Goal: Find contact information: Find contact information

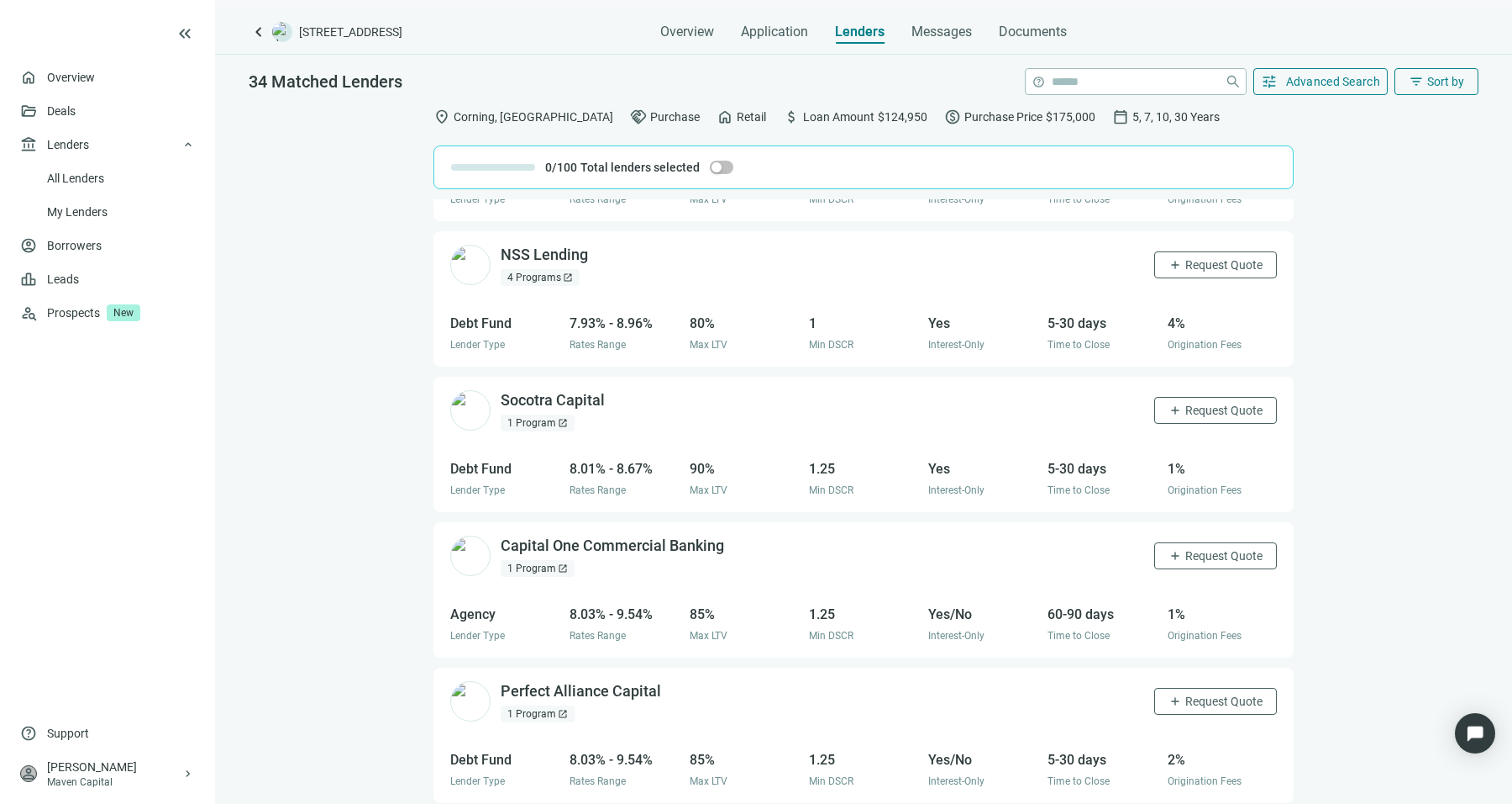
scroll to position [945, 0]
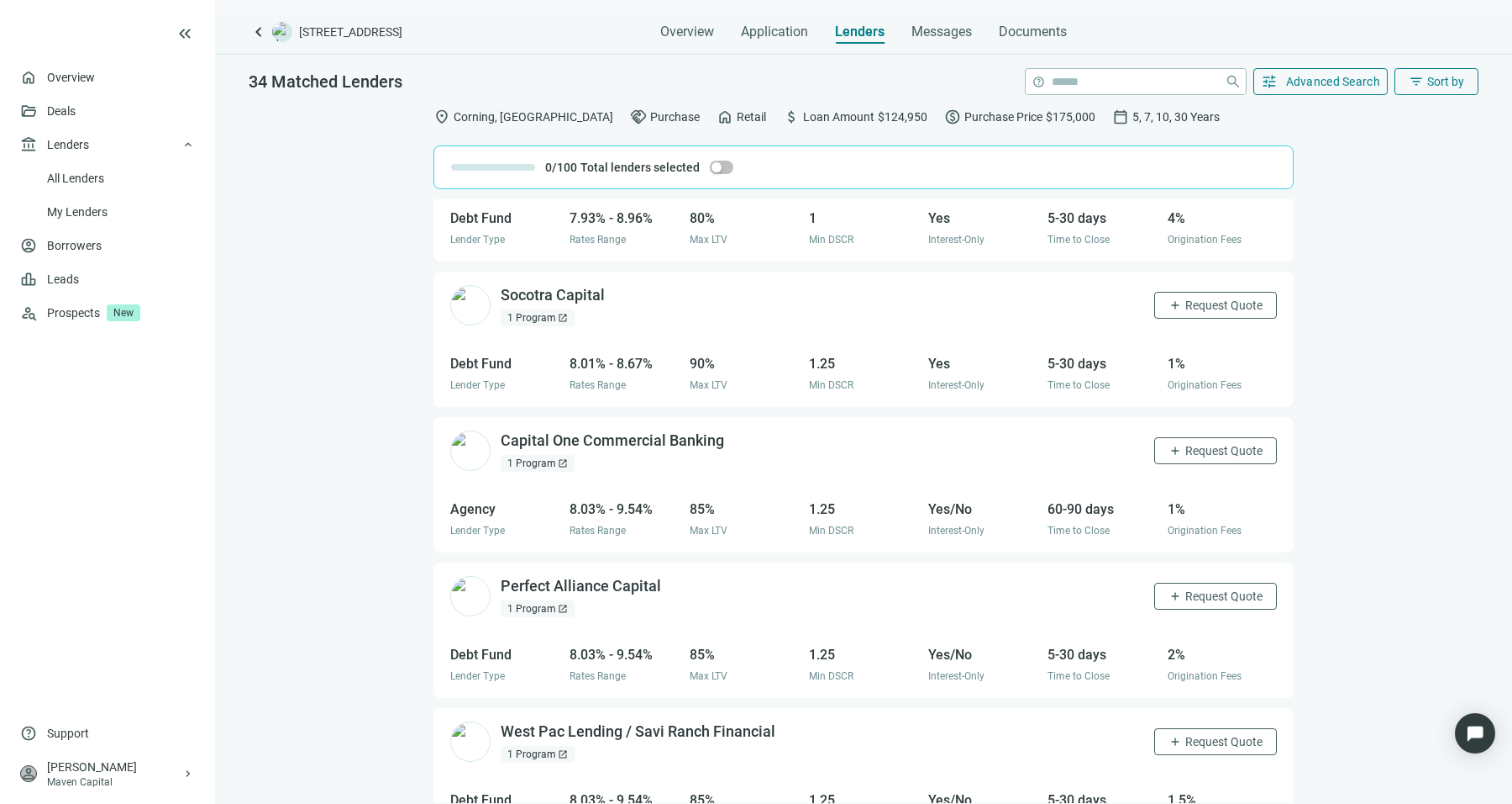
click at [528, 315] on div "1 Program open_in_new" at bounding box center [538, 317] width 74 height 17
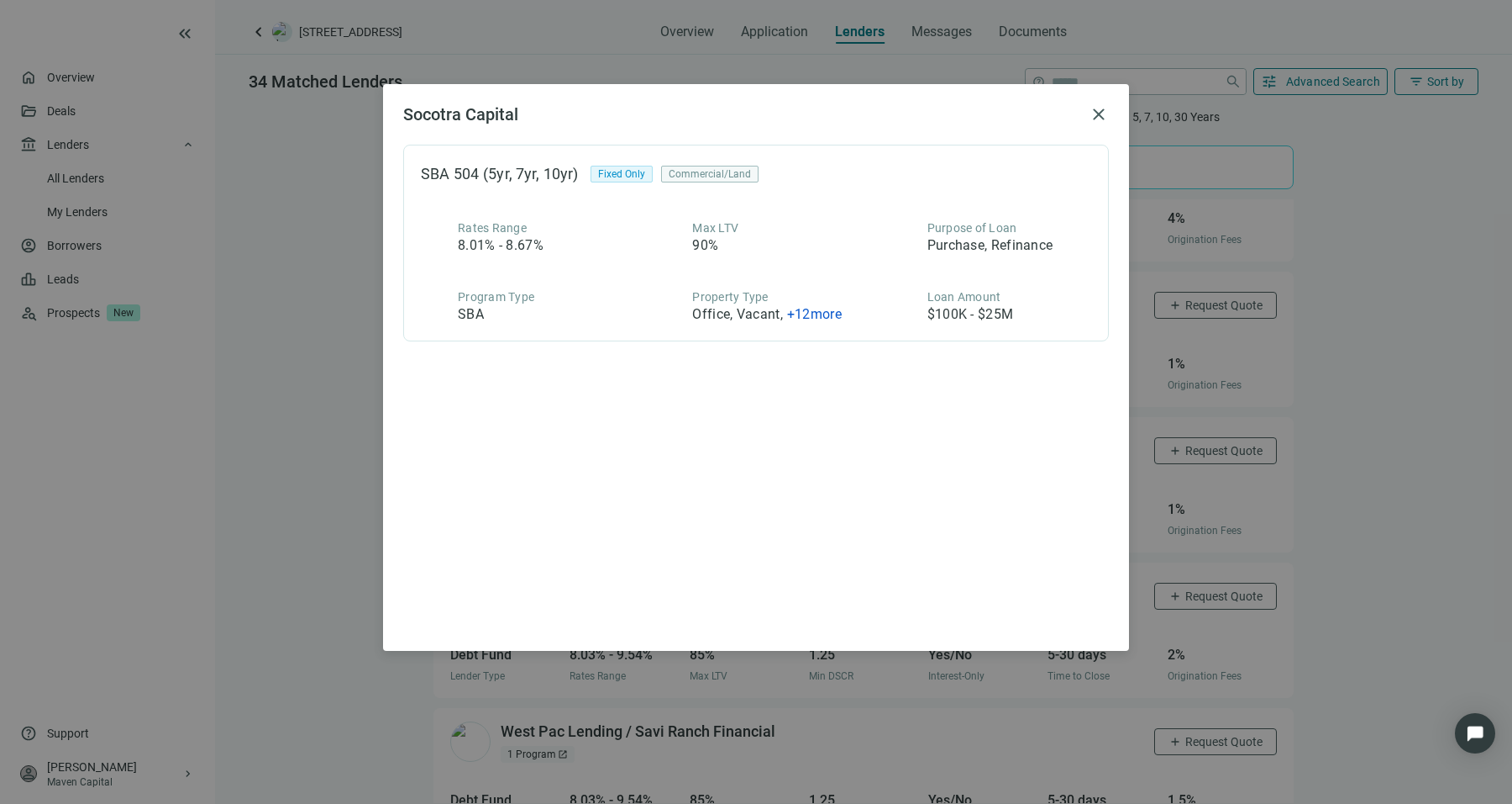
click at [334, 467] on div "Socotra Capital close SBA 504 (5yr, 7yr, 10yr) Fixed Only Commercial/Land Rates…" at bounding box center [756, 402] width 1512 height 804
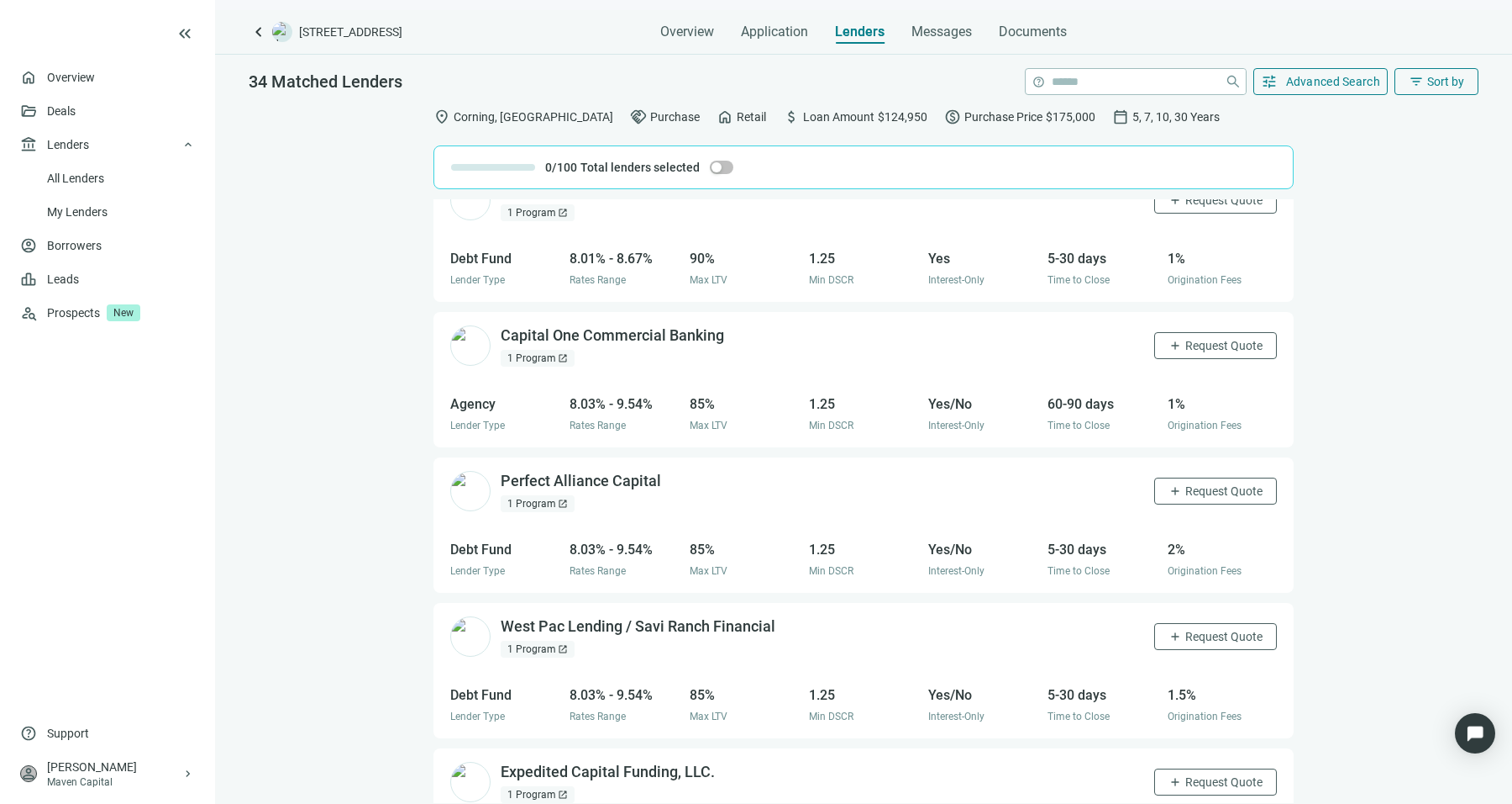
scroll to position [1156, 0]
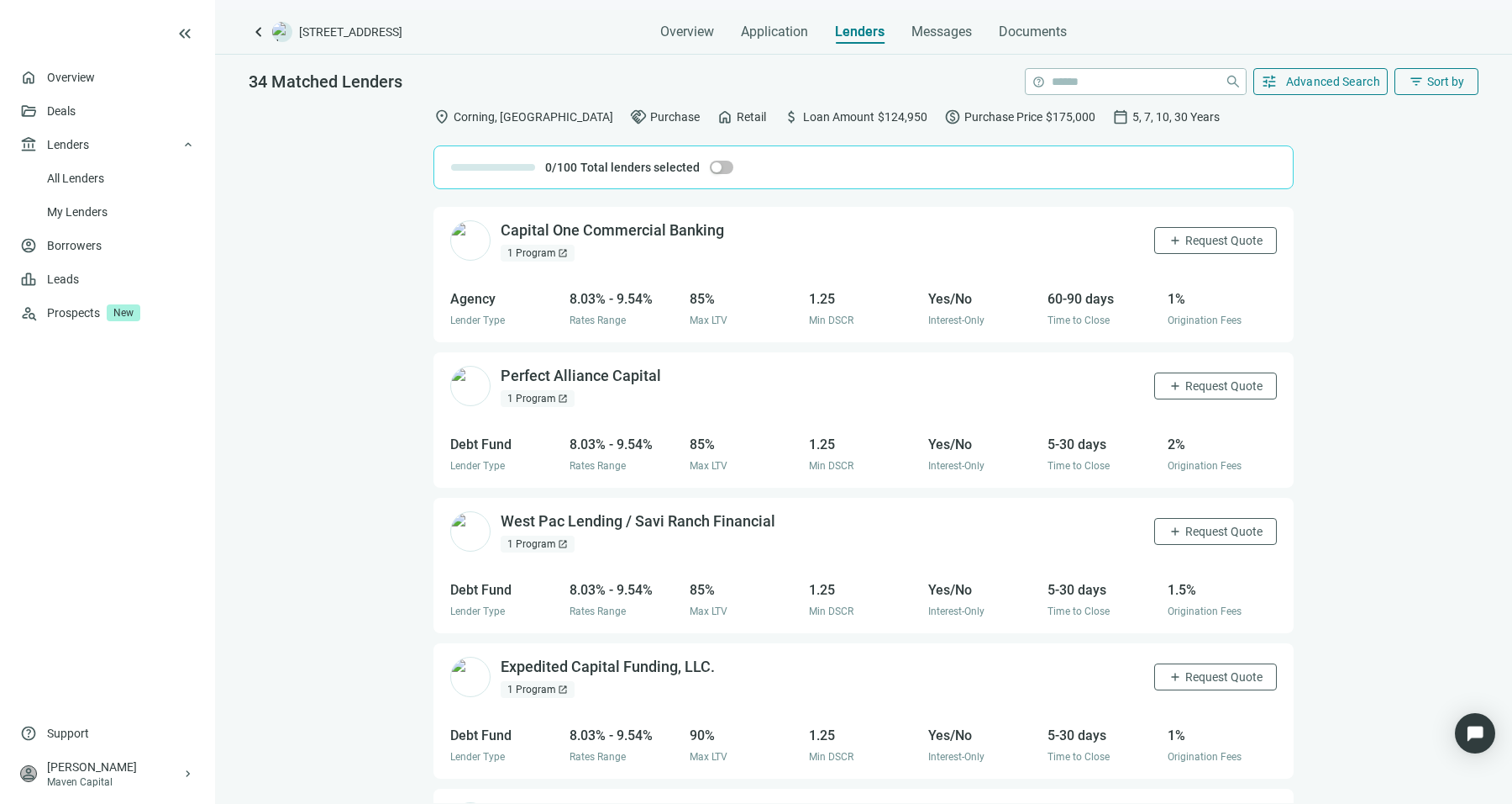
click at [542, 393] on div "1 Program open_in_new" at bounding box center [538, 398] width 74 height 17
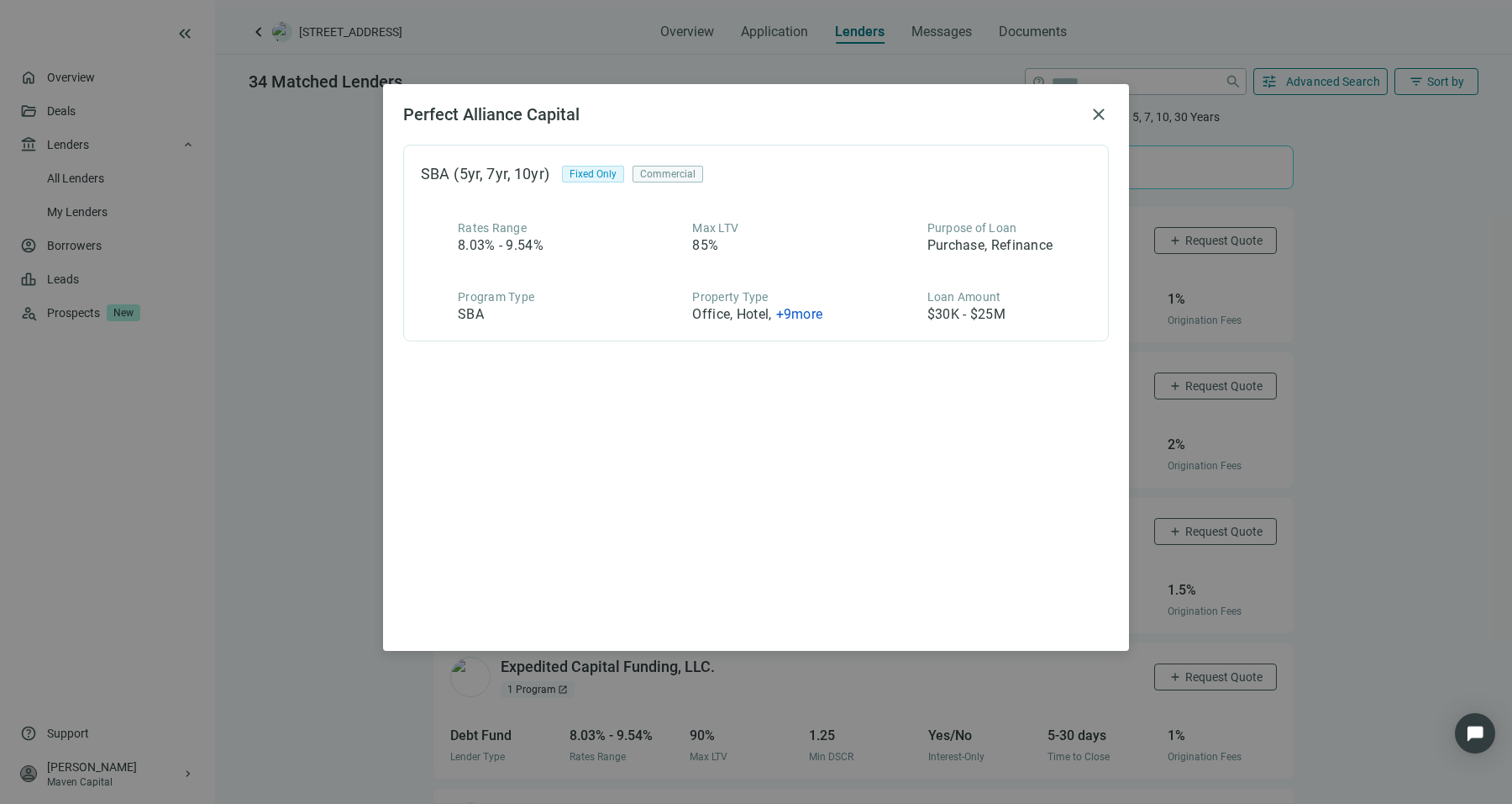
click at [295, 318] on div "Perfect Alliance Capital close SBA (5yr, 7yr, 10yr) Fixed Only Commercial Rates…" at bounding box center [756, 402] width 1512 height 804
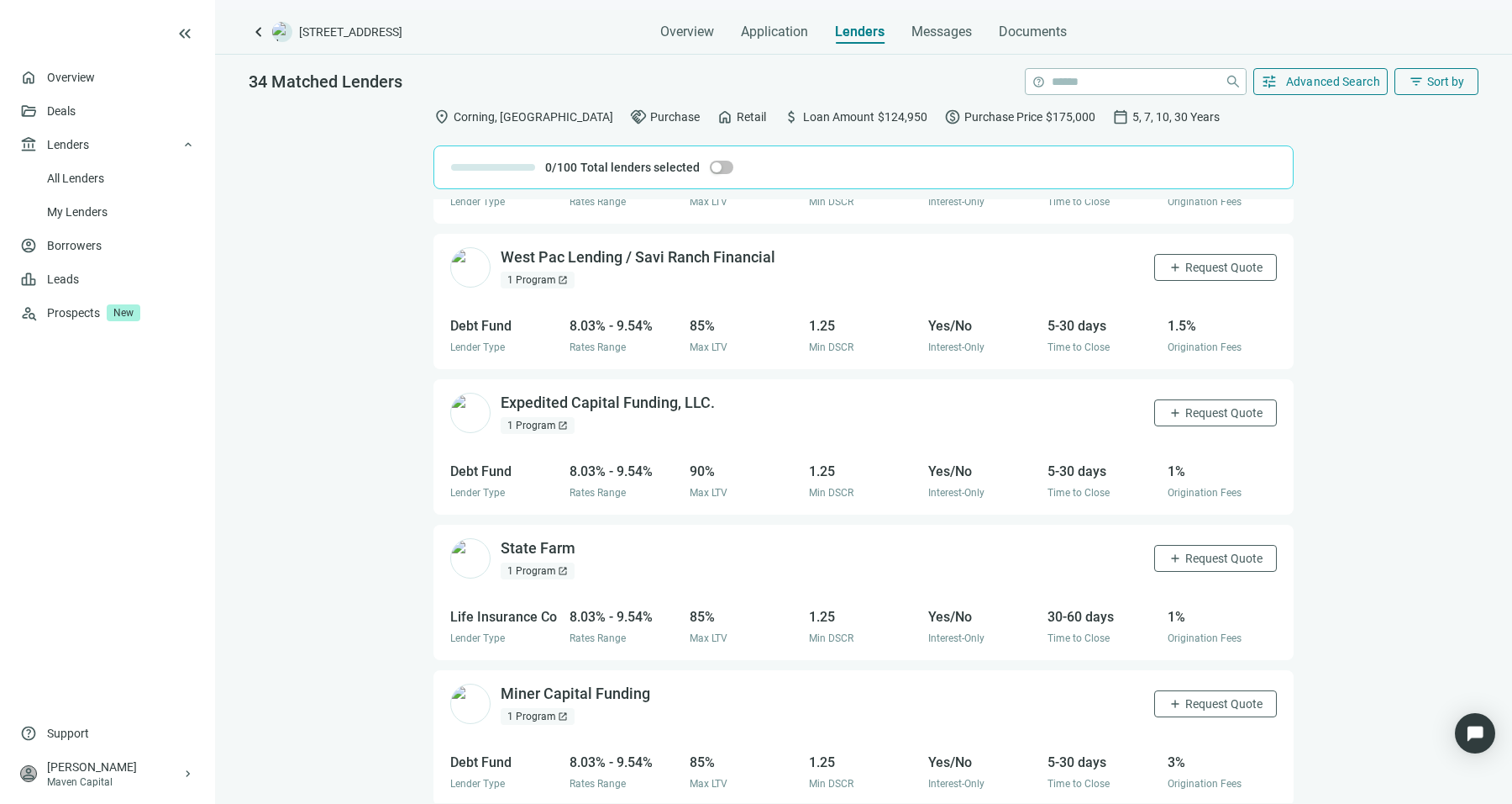
scroll to position [1471, 0]
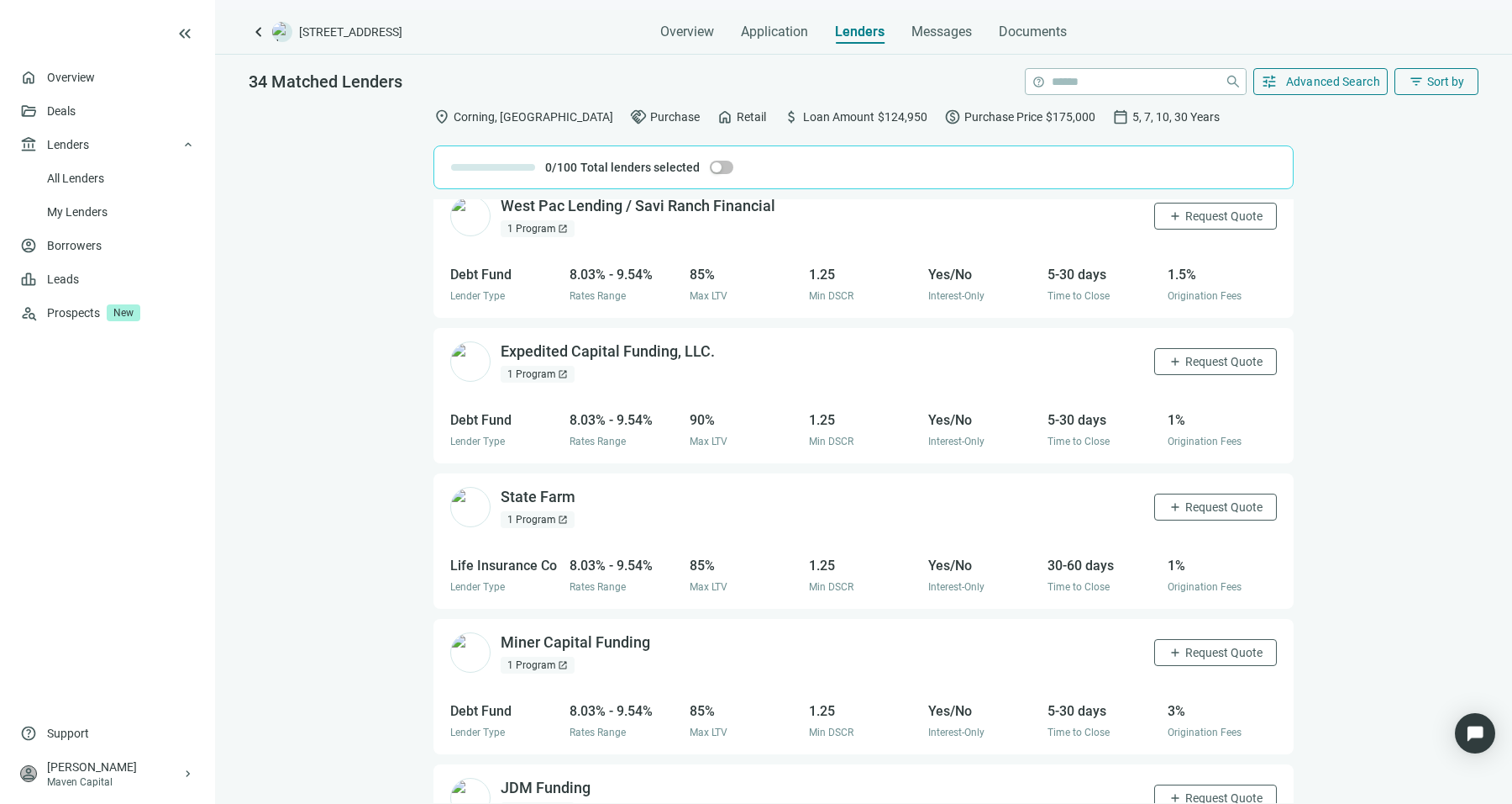
click at [536, 222] on div "1 Program open_in_new" at bounding box center [538, 228] width 74 height 17
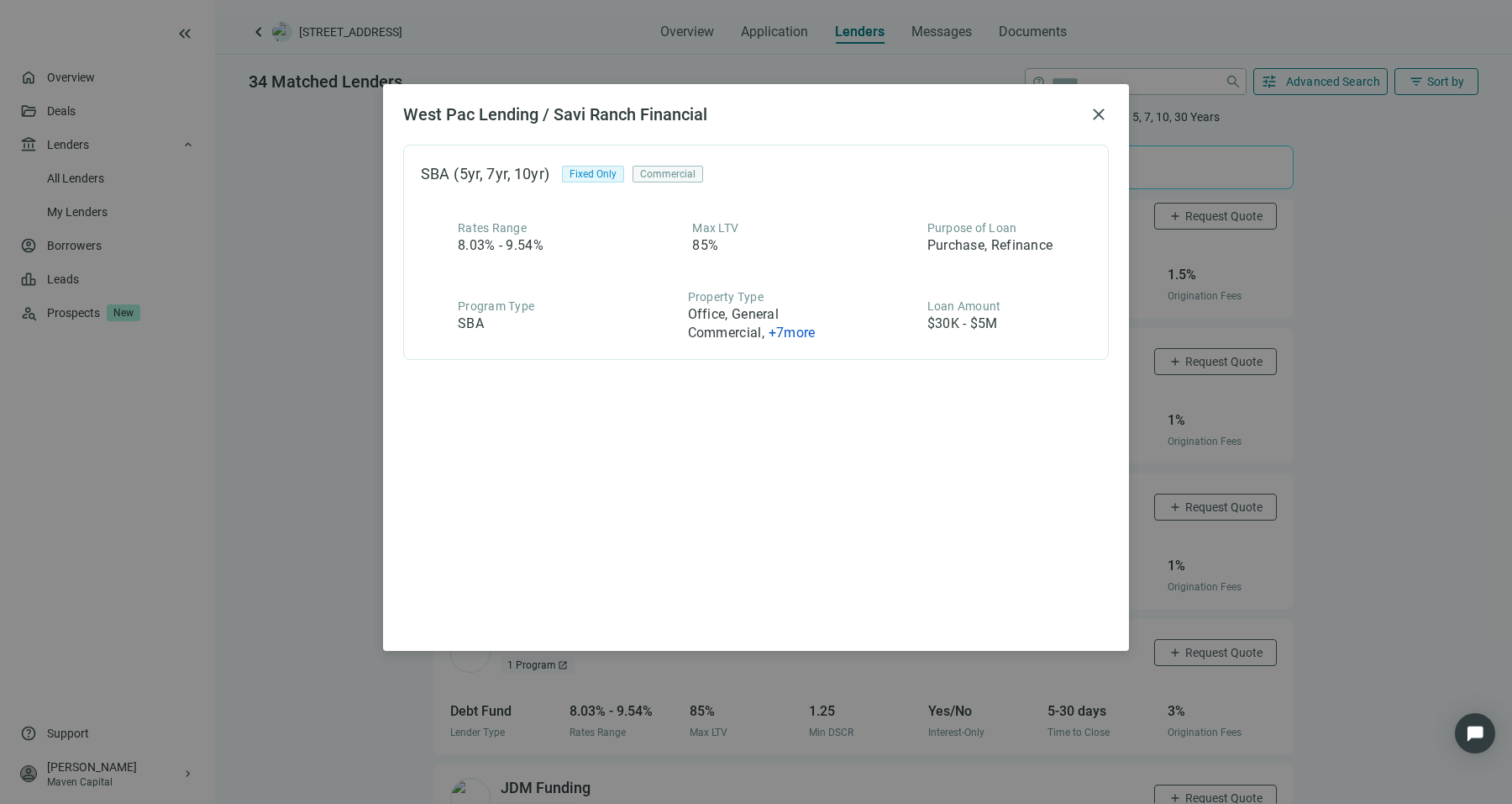
click at [299, 401] on div "West Pac Lending / Savi Ranch Financial close SBA (5yr, 7yr, 10yr) Fixed Only C…" at bounding box center [756, 402] width 1512 height 804
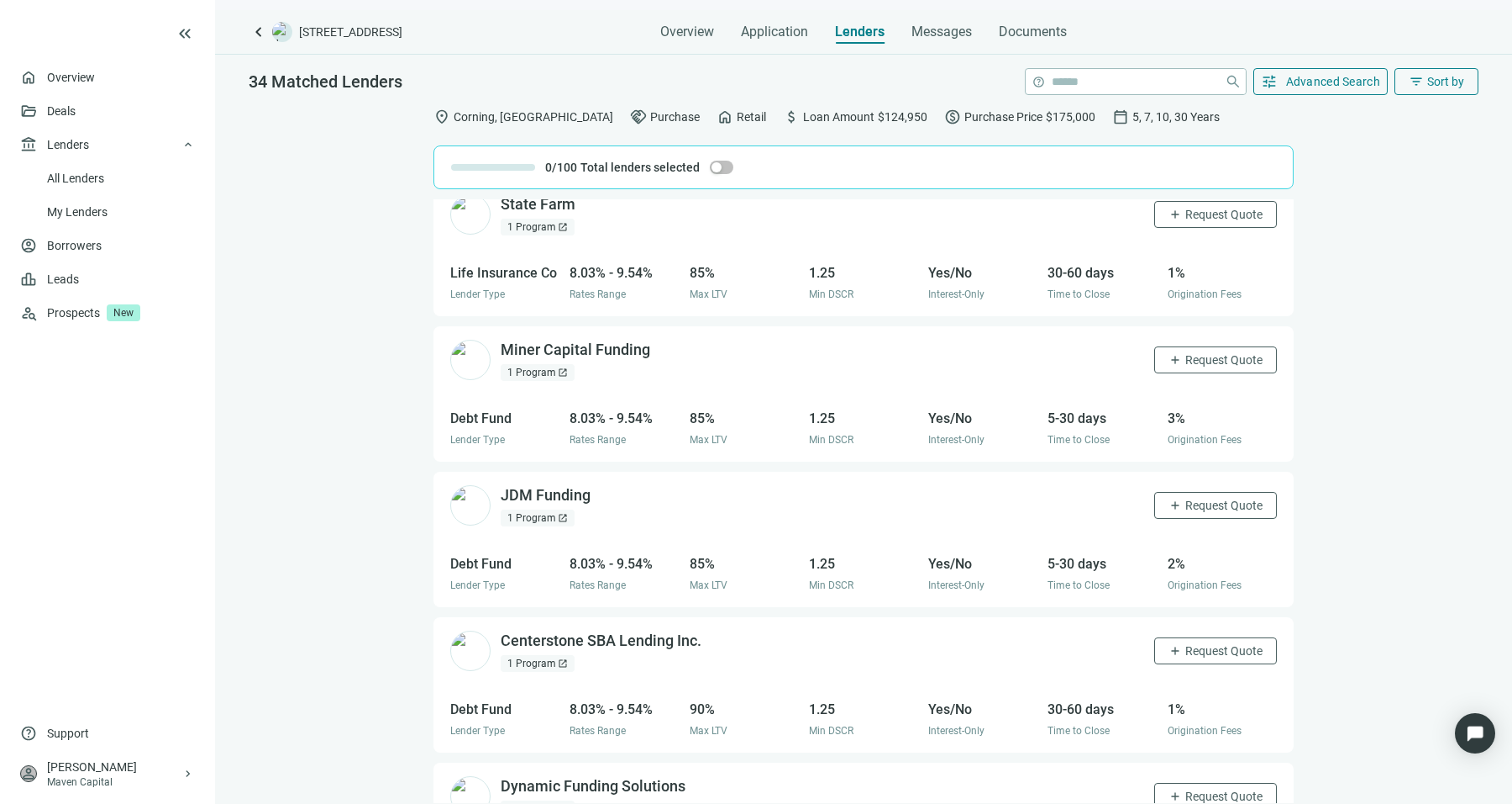
scroll to position [1786, 0]
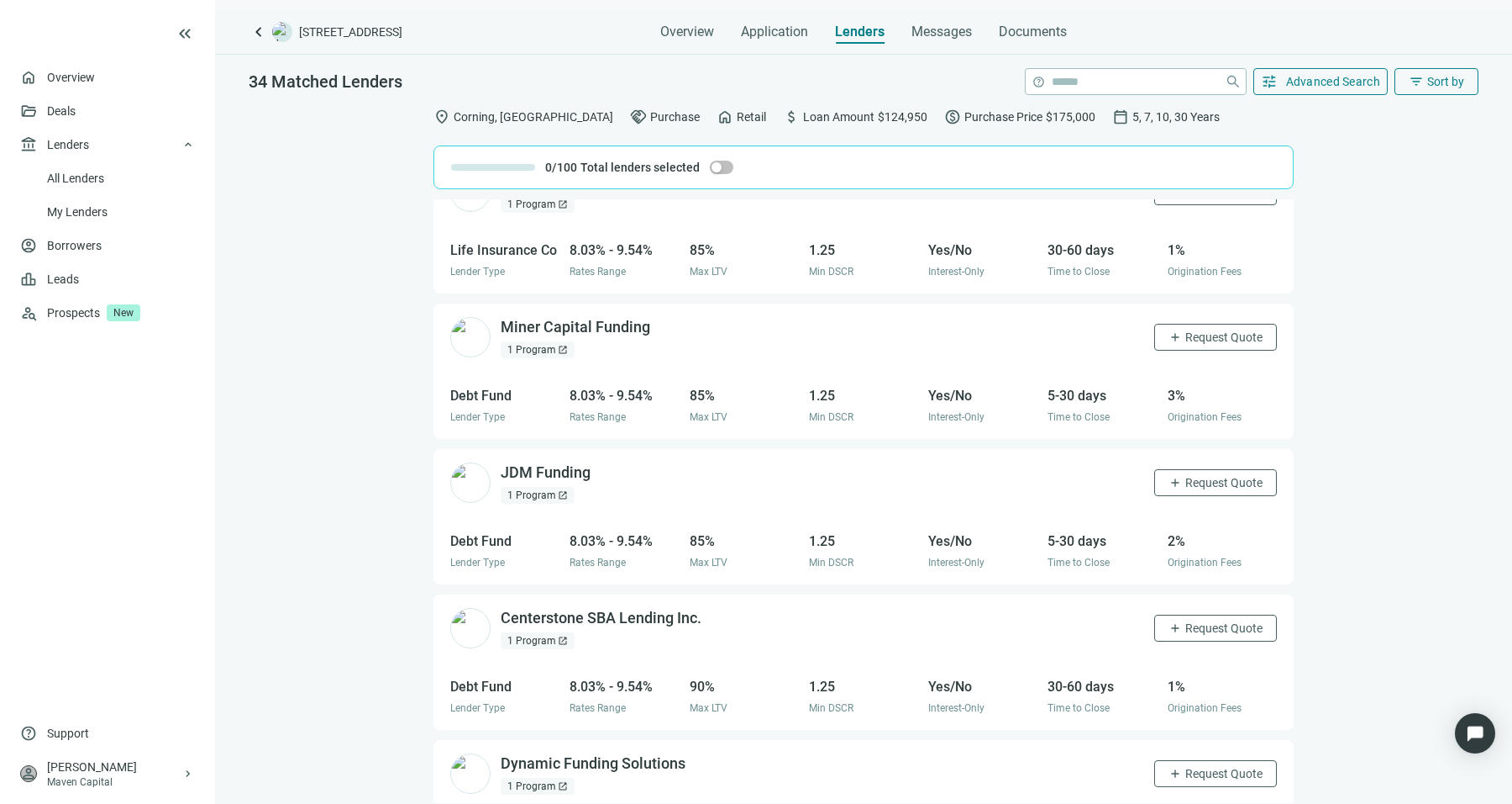
click at [559, 354] on div "Miner Capital Funding open_in_new 1 Program open_in_new add Request Quote" at bounding box center [863, 337] width 860 height 68
click at [544, 354] on div "Miner Capital Funding open_in_new 1 Program open_in_new add Request Quote" at bounding box center [863, 337] width 860 height 68
click at [554, 348] on div "1 Program open_in_new" at bounding box center [538, 349] width 74 height 17
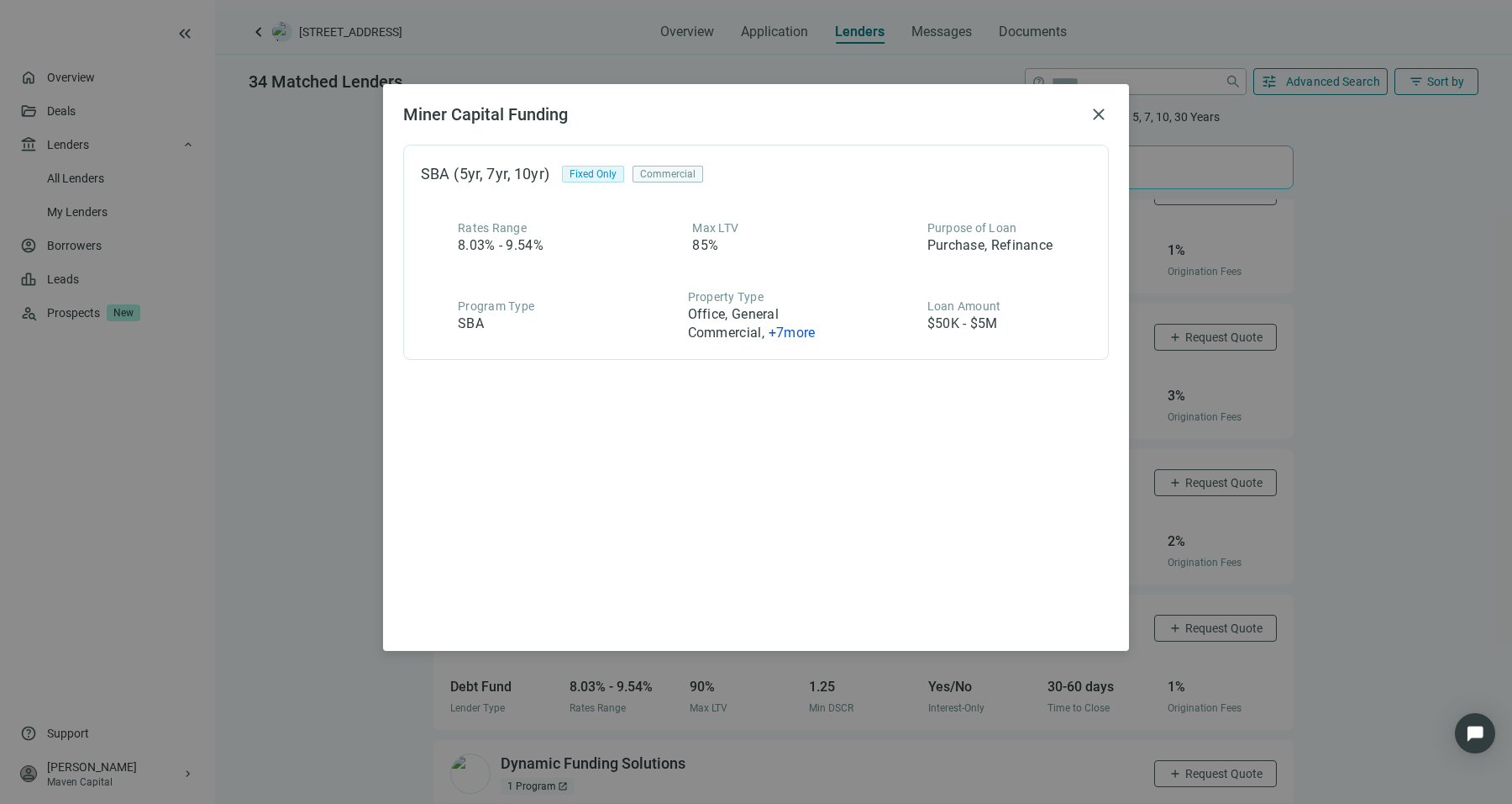
click at [313, 467] on div "Miner Capital Funding close SBA (5yr, 7yr, 10yr) Fixed Only Commercial Rates Ra…" at bounding box center [756, 402] width 1512 height 804
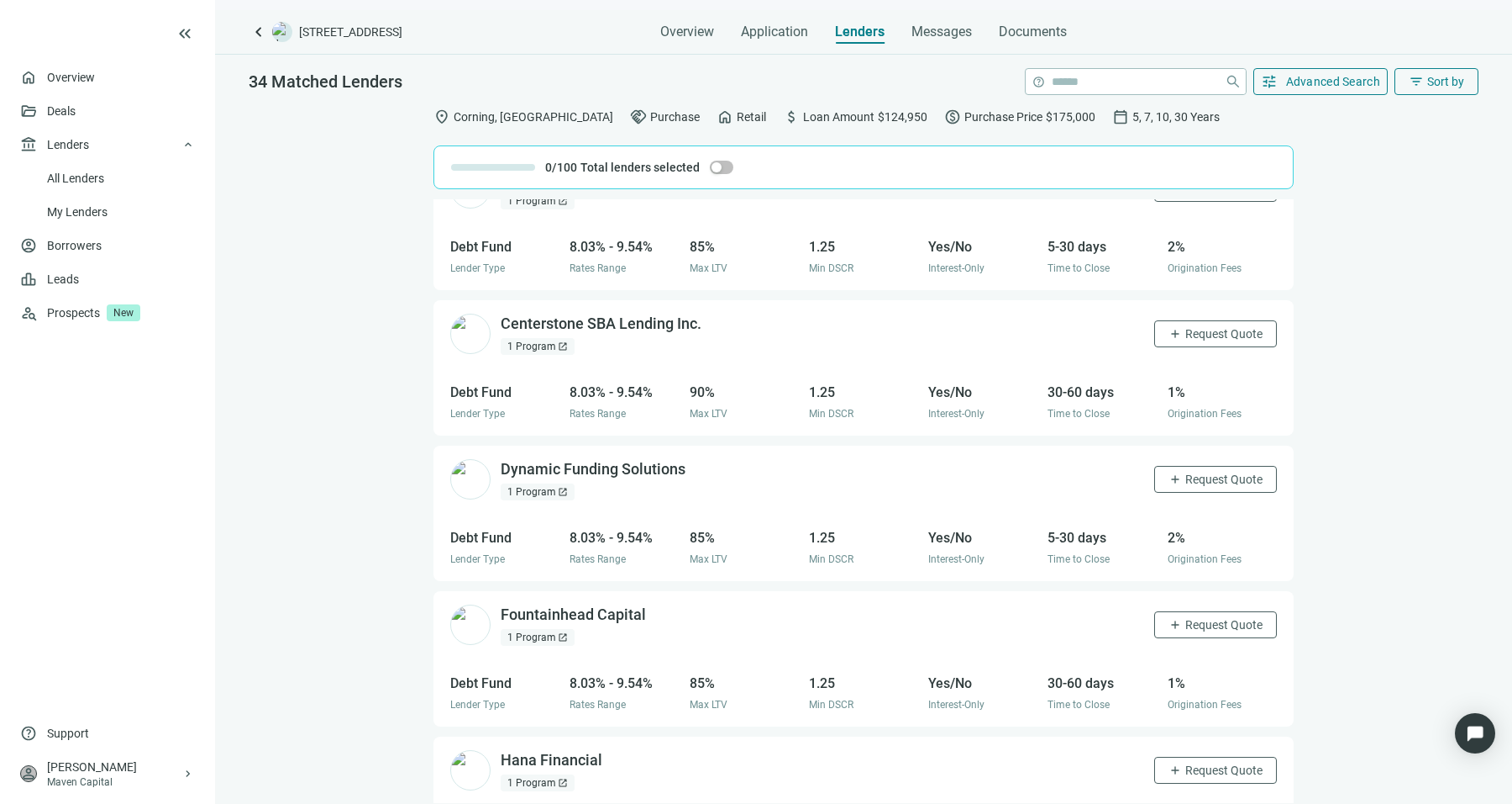
scroll to position [2101, 0]
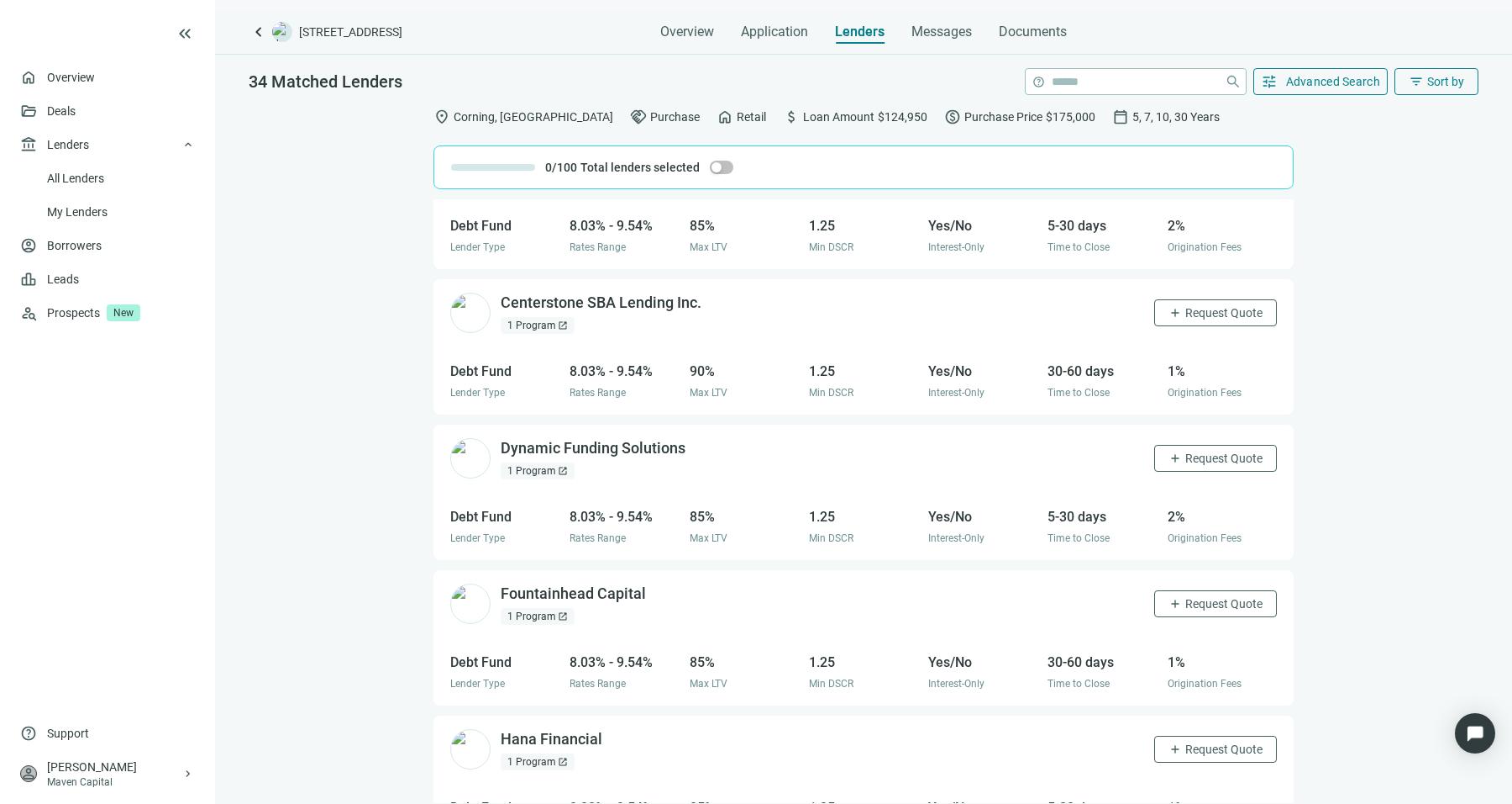
click at [528, 325] on div "1 Program open_in_new" at bounding box center [538, 325] width 74 height 17
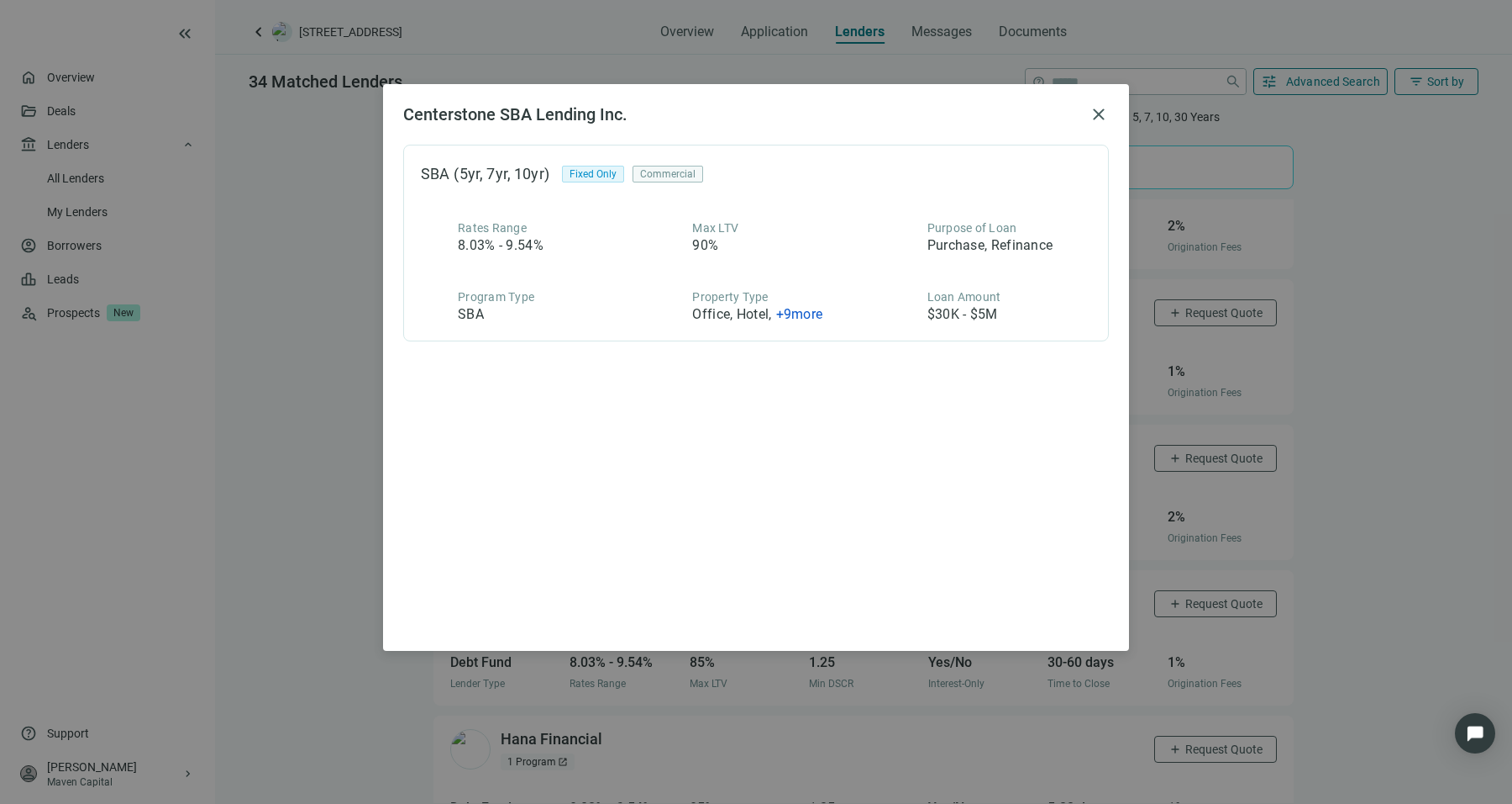
click at [345, 369] on div "Centerstone SBA Lending Inc. close SBA (5yr, 7yr, 10yr) Fixed Only Commercial R…" at bounding box center [756, 402] width 1512 height 804
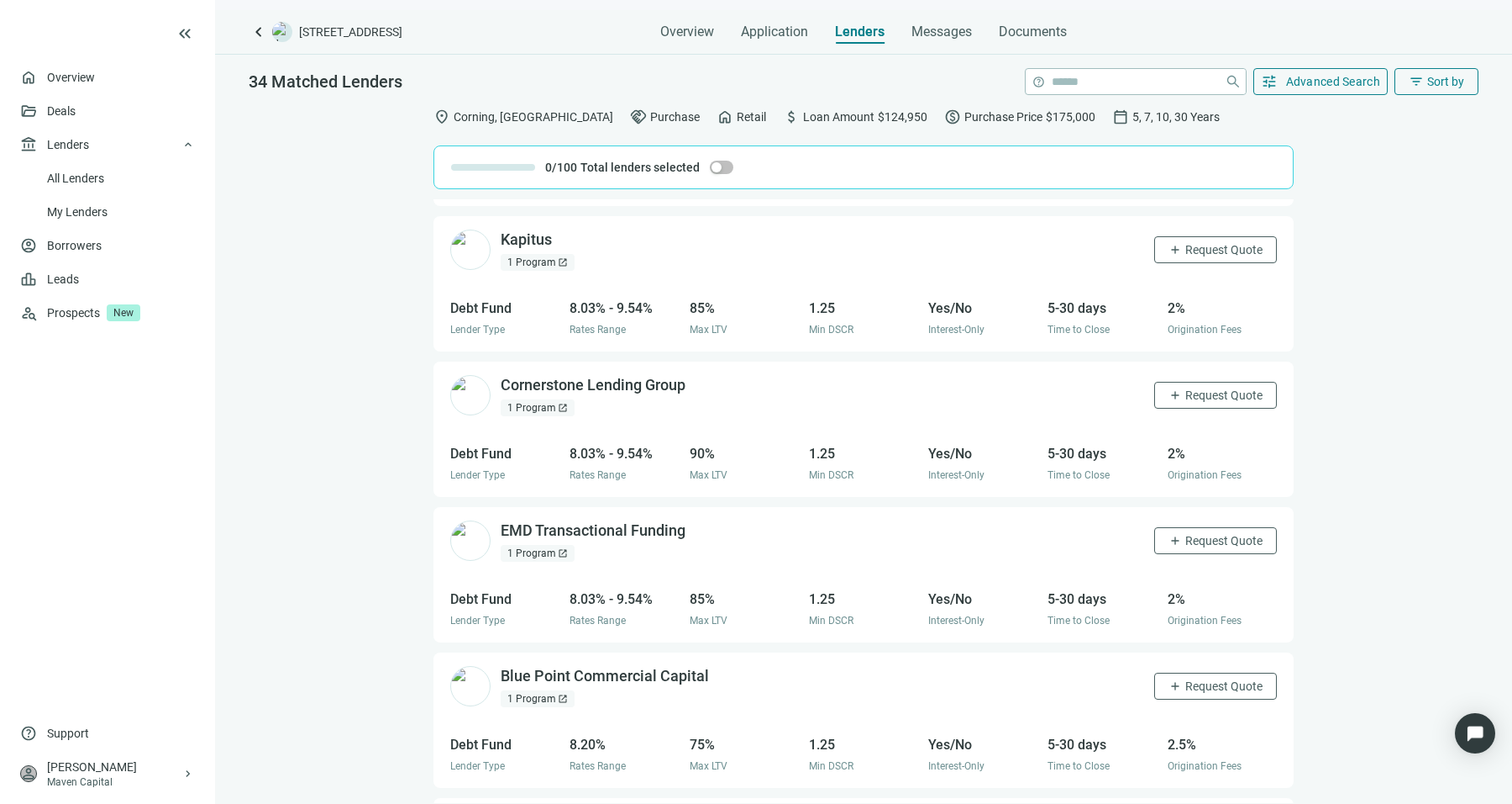
scroll to position [3046, 0]
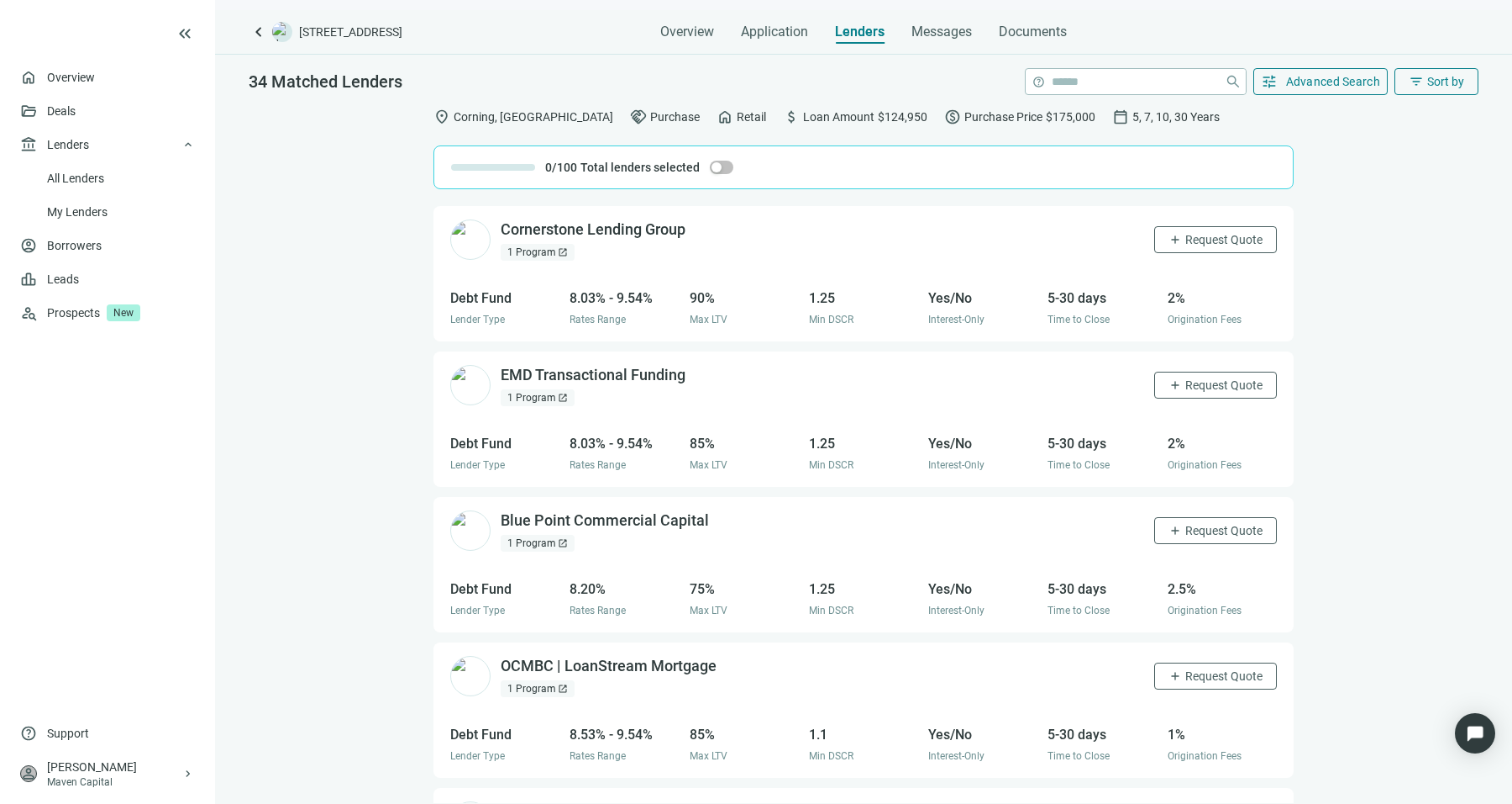
click at [515, 541] on div "1 Program open_in_new" at bounding box center [538, 543] width 74 height 17
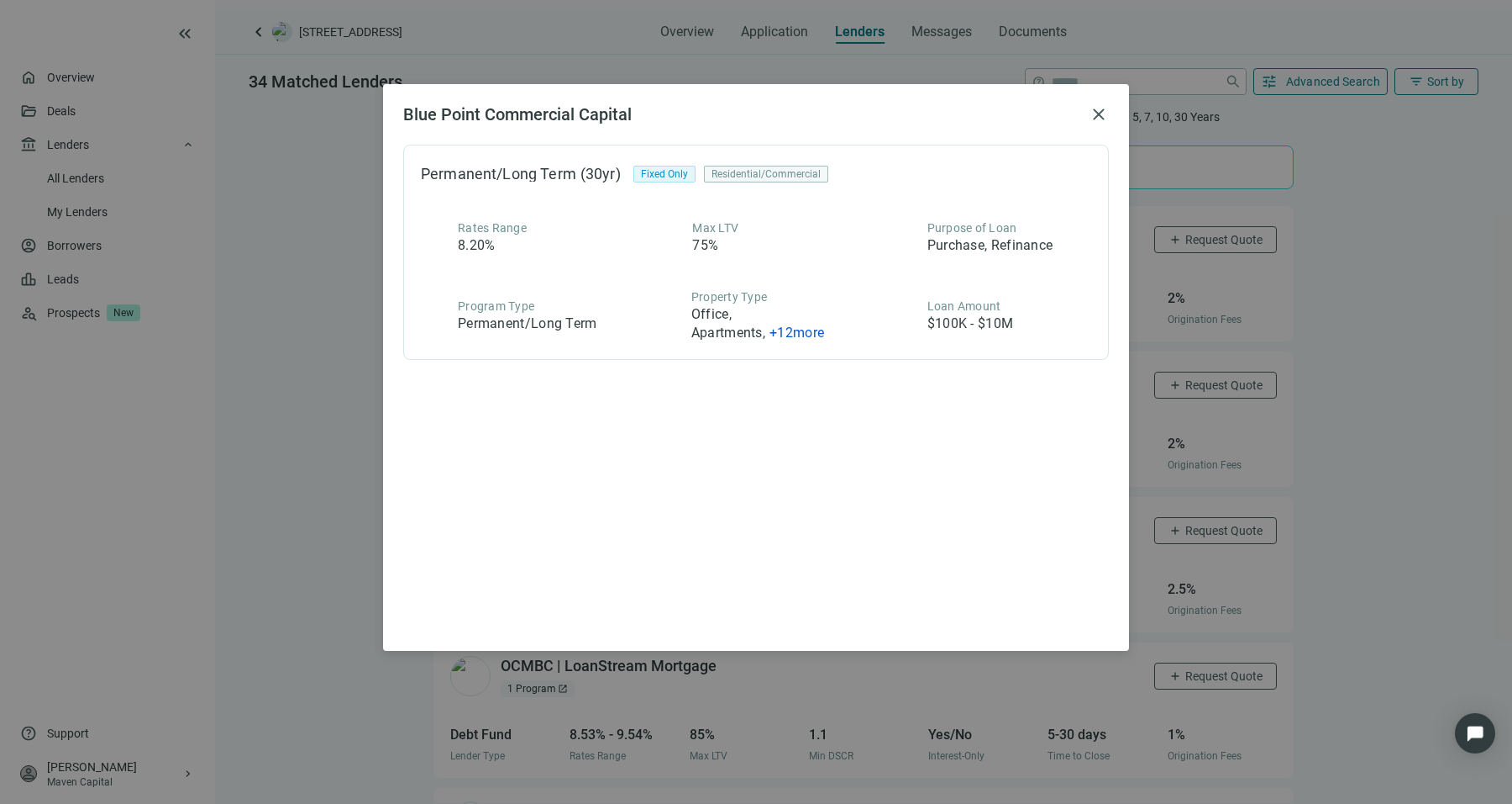
click at [324, 512] on div "Blue Point Commercial Capital close Permanent/Long Term (30yr) Fixed Only Resid…" at bounding box center [756, 402] width 1512 height 804
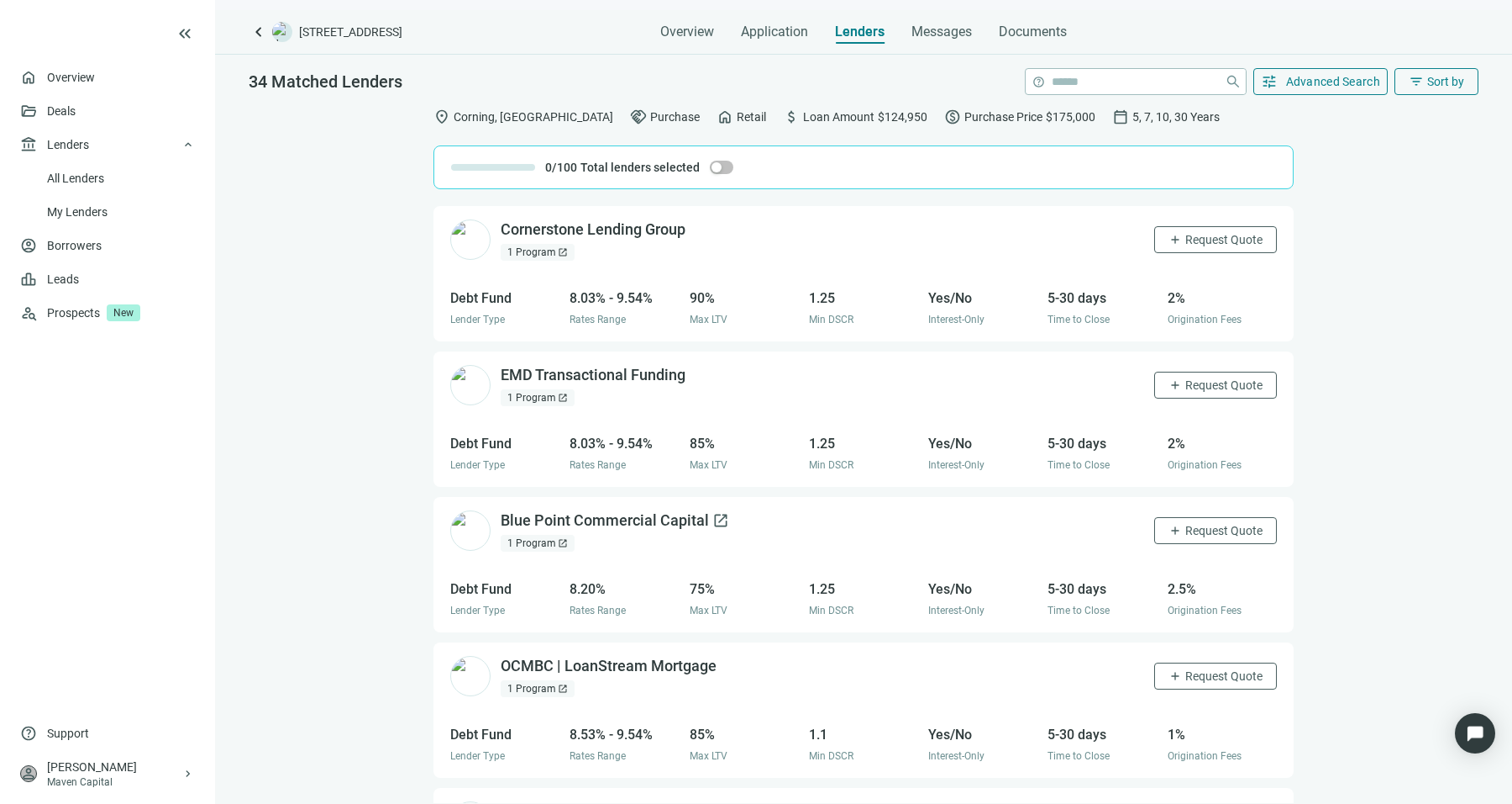
click at [667, 517] on div "Blue Point Commercial Capital open_in_new" at bounding box center [615, 521] width 229 height 21
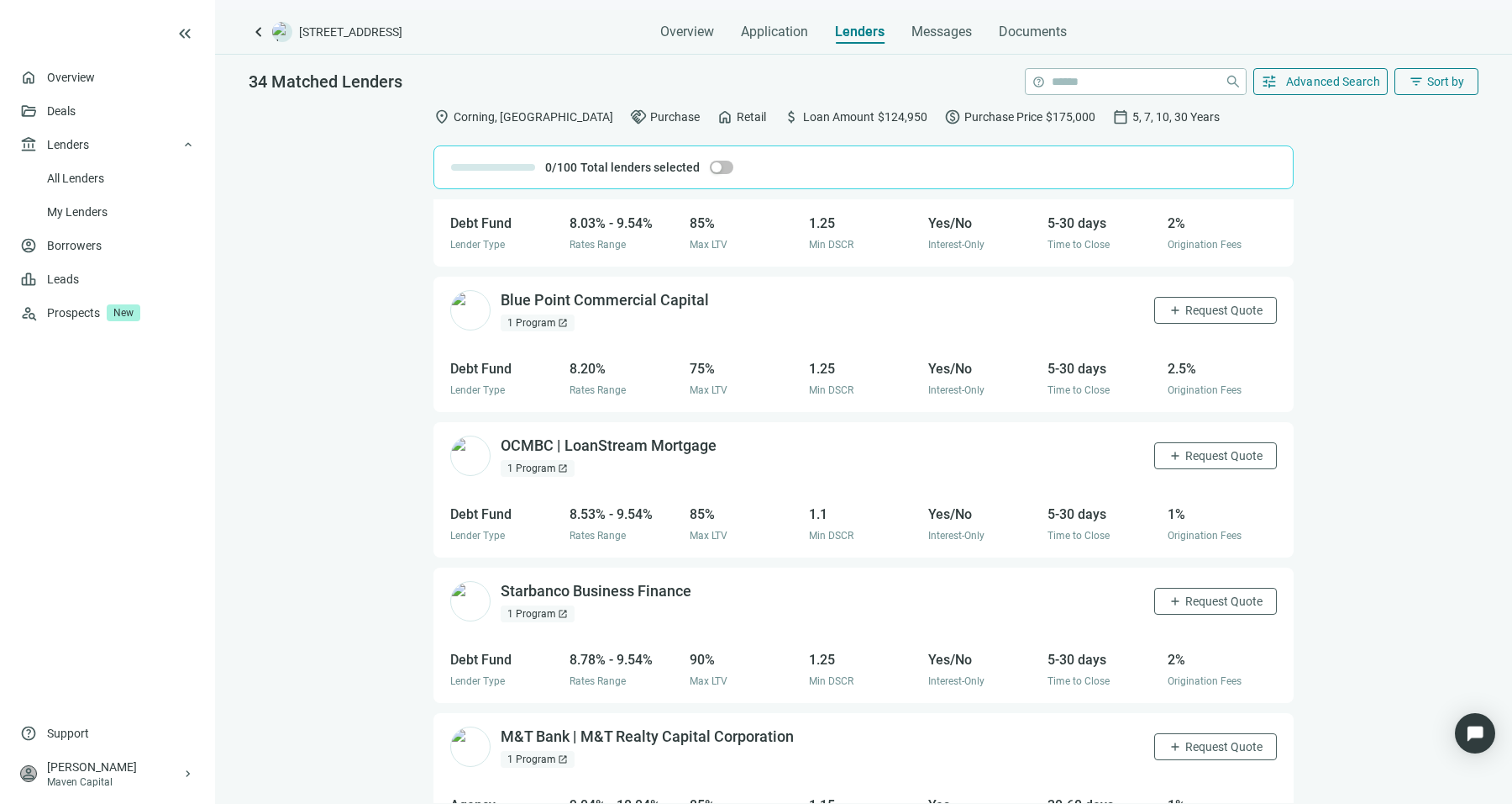
scroll to position [3162, 0]
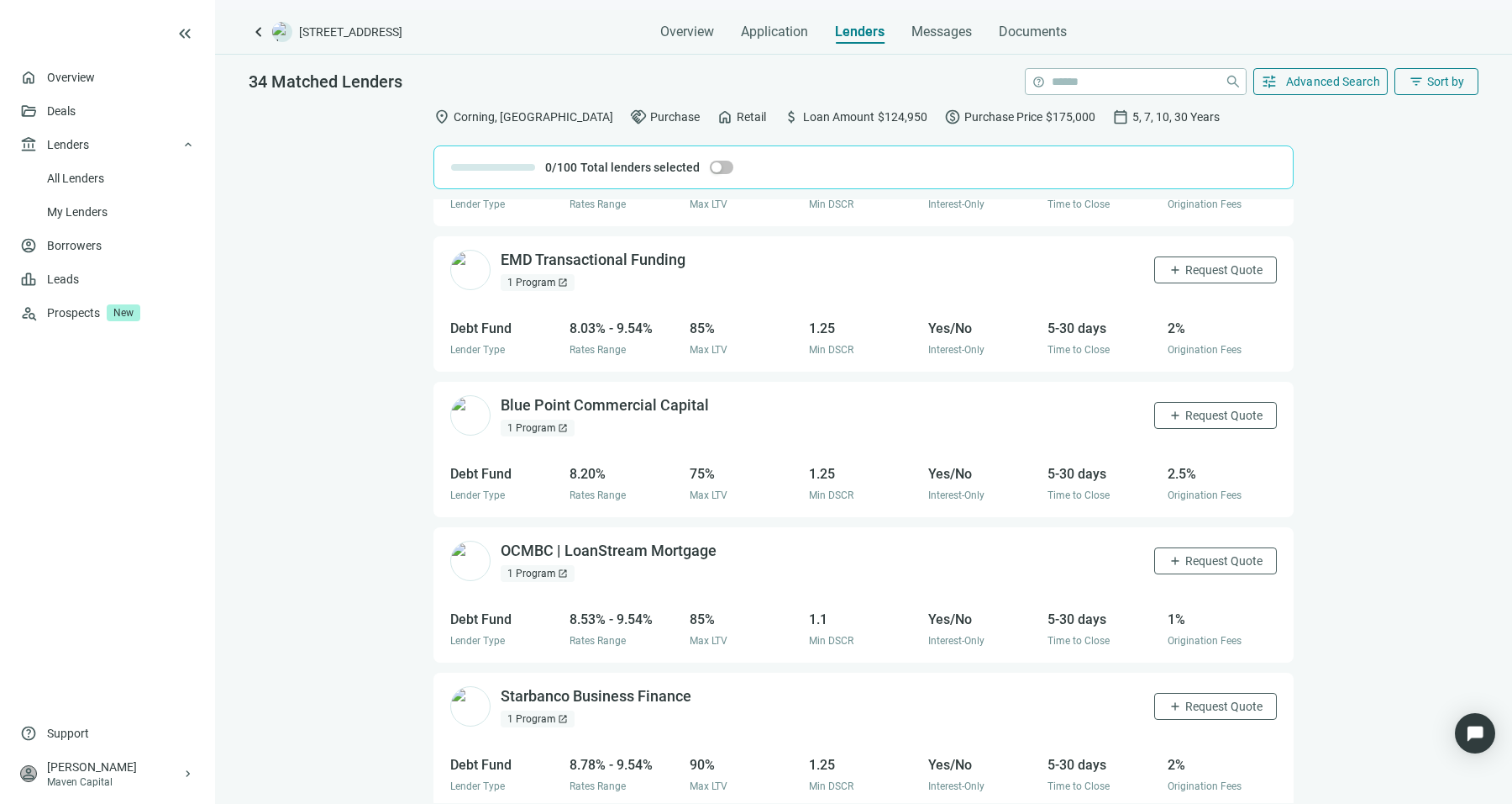
click at [535, 419] on div "1 Program open_in_new" at bounding box center [538, 427] width 74 height 17
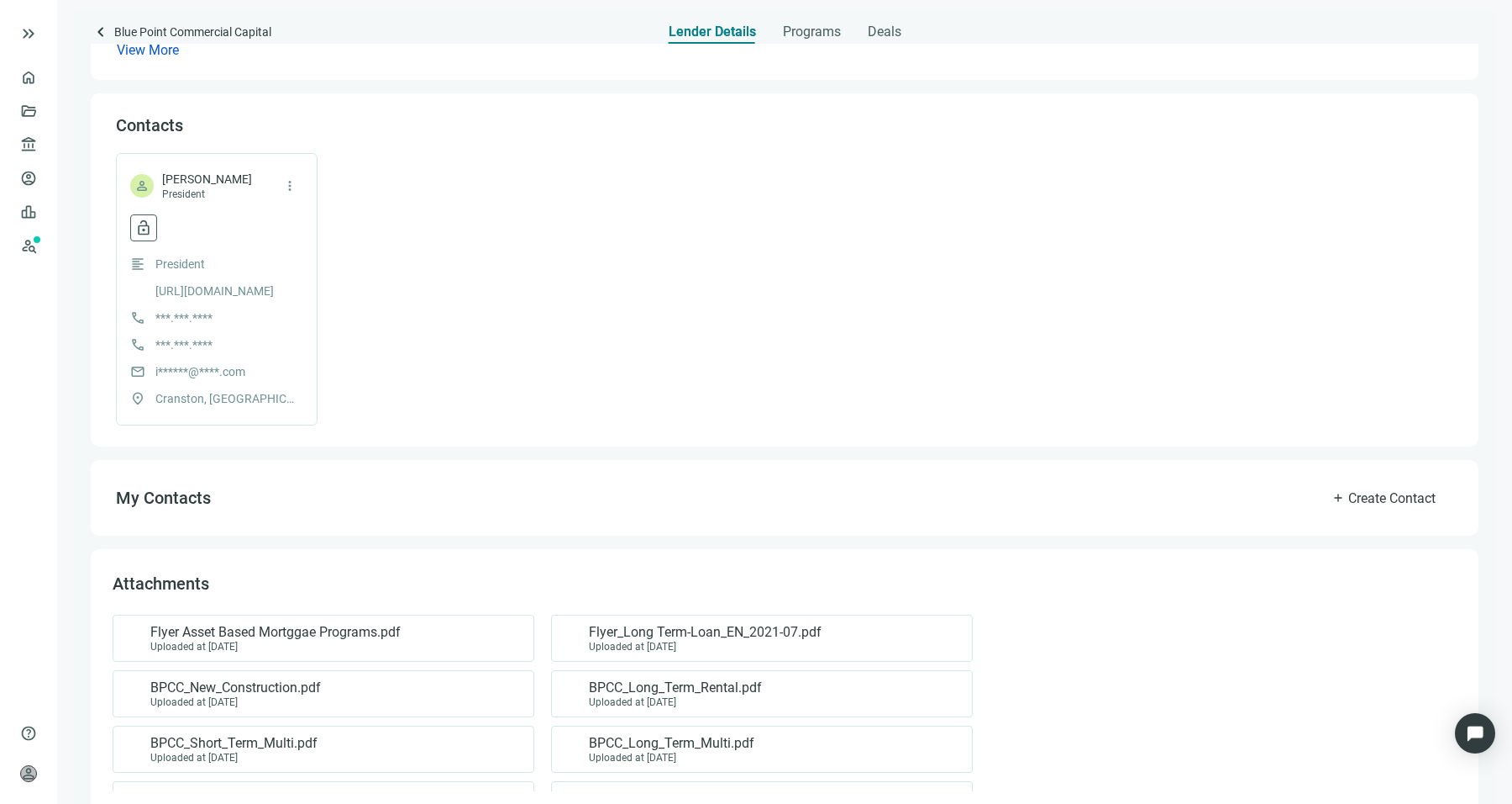
scroll to position [420, 0]
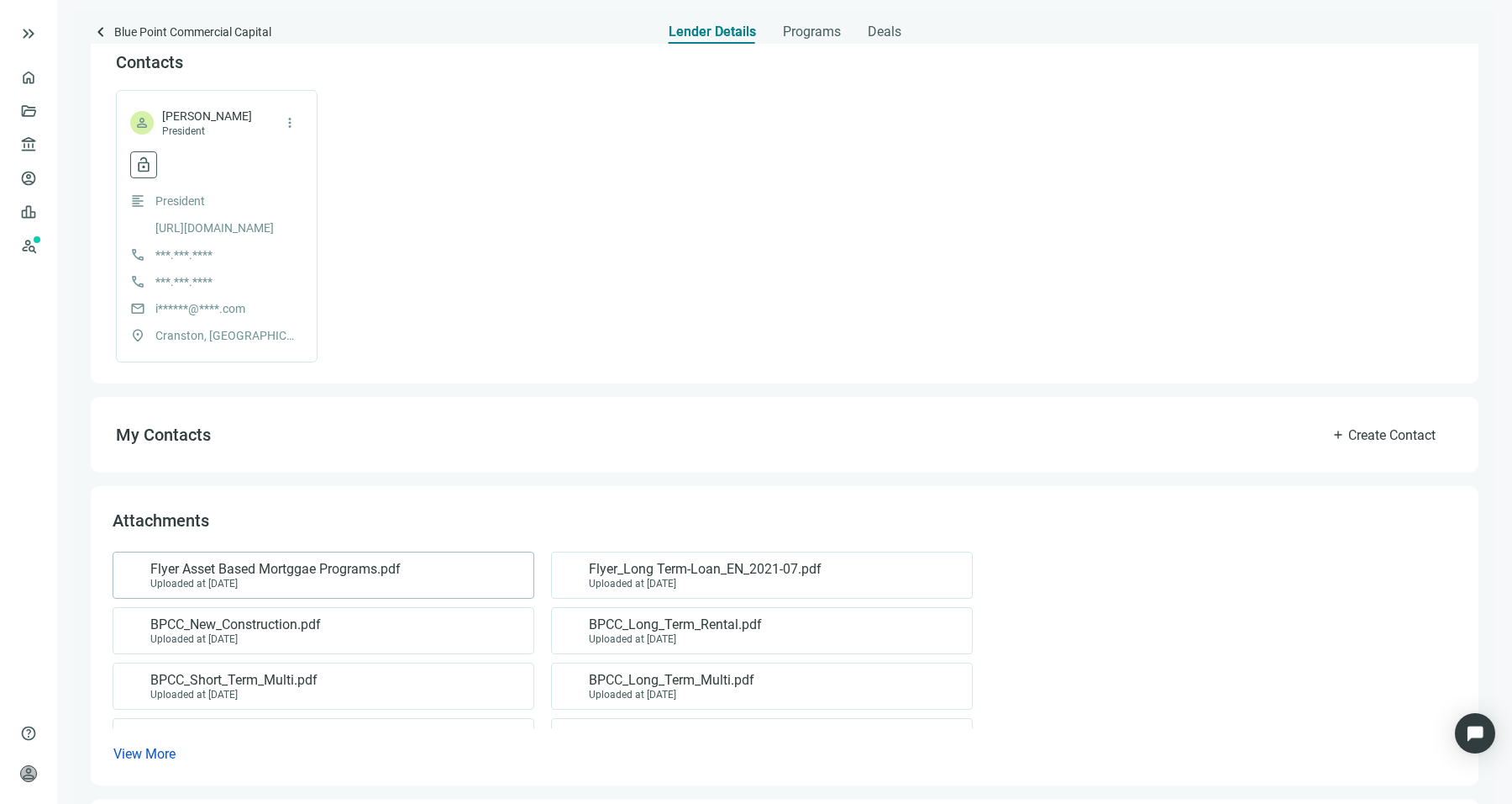
click at [449, 587] on div "Flyer Asset Based Mortggae Programs.pdf Uploaded at 09.03.2025" at bounding box center [321, 574] width 394 height 28
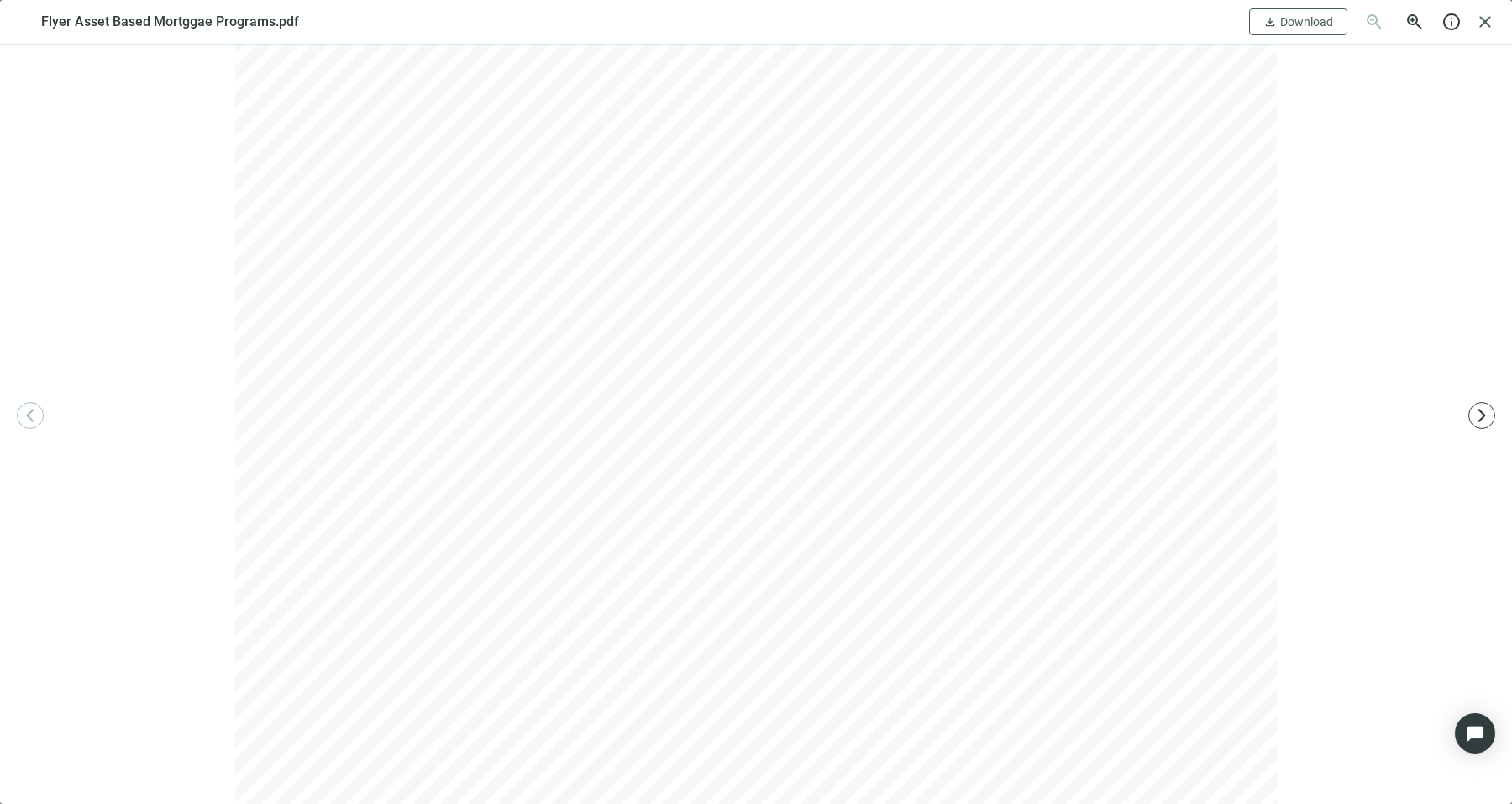
scroll to position [1681, 0]
click at [1475, 416] on span "arrow_forward_ios" at bounding box center [1482, 414] width 17 height 17
click at [1480, 434] on div at bounding box center [756, 424] width 1512 height 759
click at [1493, 416] on button "arrow_forward_ios" at bounding box center [1483, 415] width 27 height 27
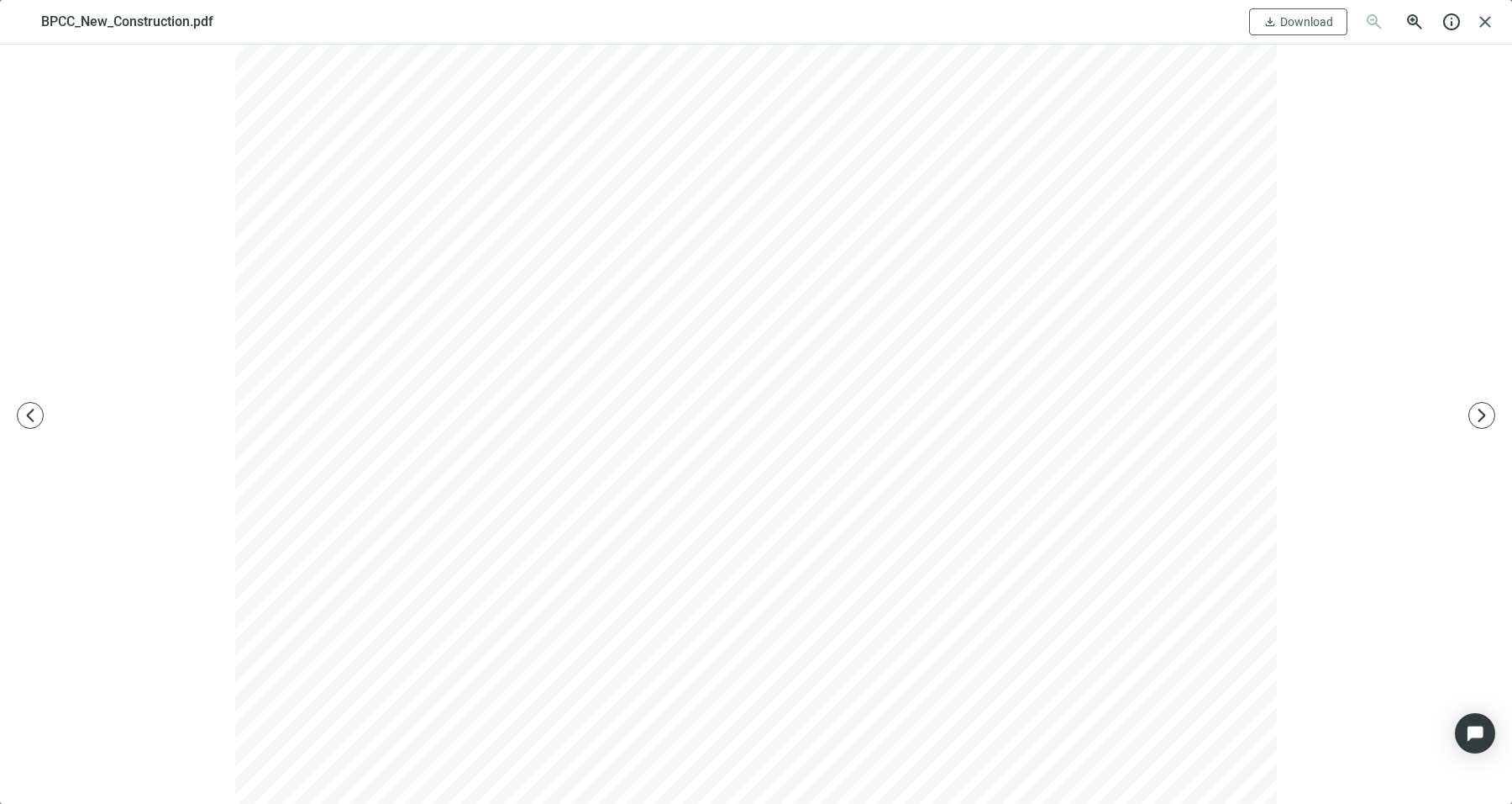
scroll to position [631, 0]
click at [1478, 422] on span "arrow_forward_ios" at bounding box center [1482, 414] width 17 height 17
click at [1464, 422] on div at bounding box center [756, 424] width 1512 height 759
click at [1482, 26] on span "close" at bounding box center [1485, 21] width 20 height 20
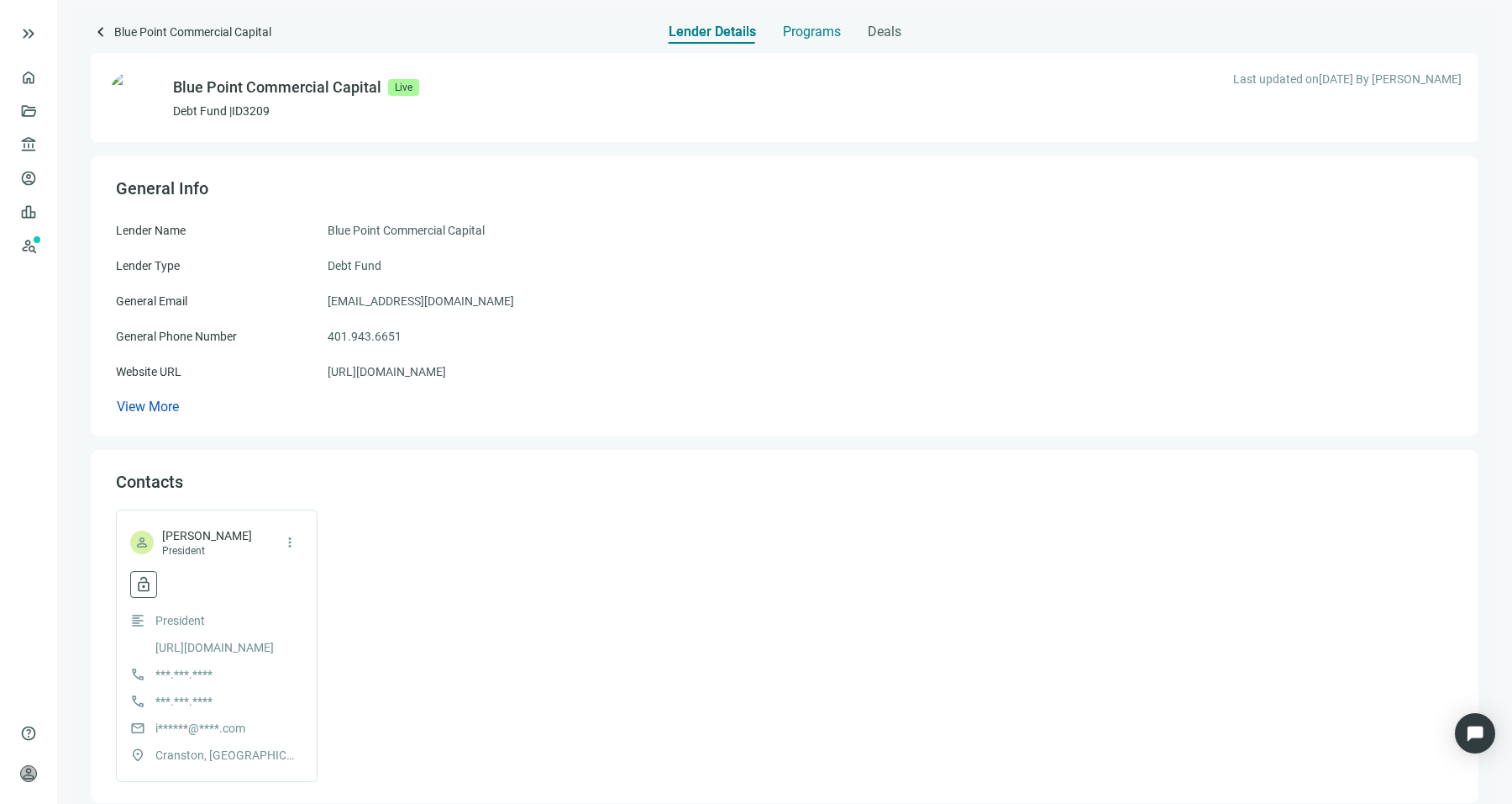
scroll to position [0, 0]
click at [810, 35] on span "Programs" at bounding box center [813, 31] width 58 height 17
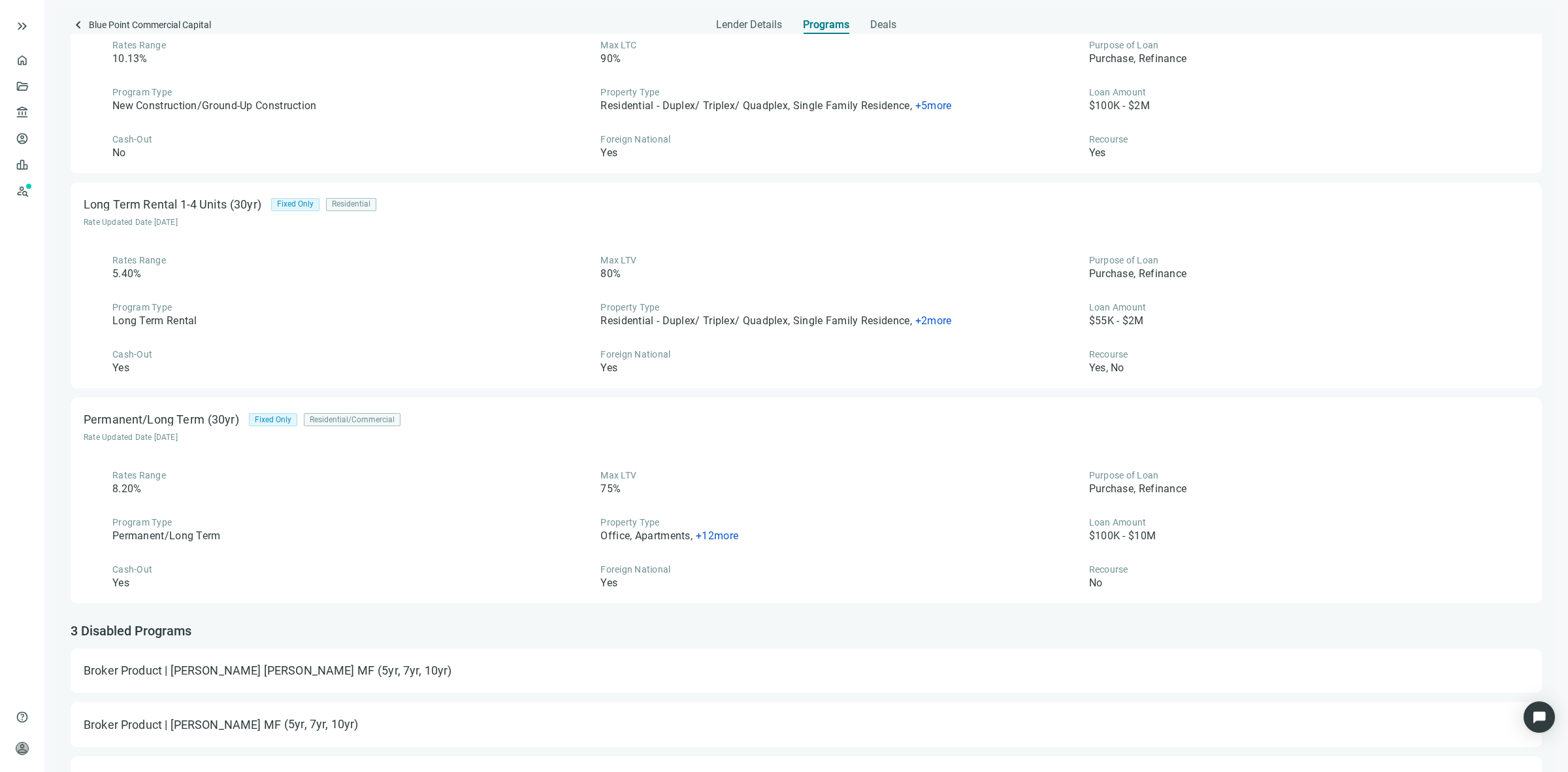
scroll to position [1874, 0]
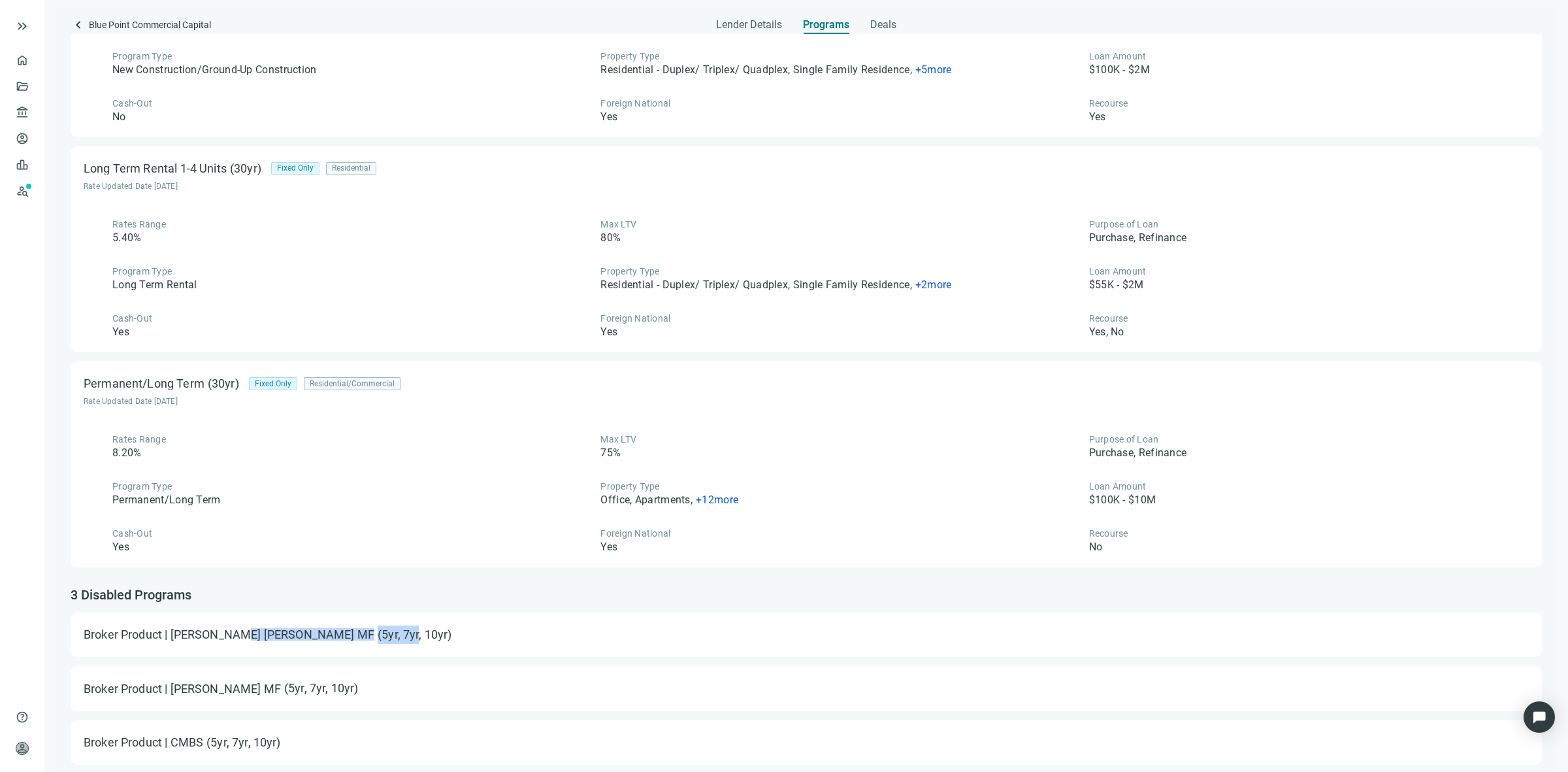
drag, startPoint x: 239, startPoint y: 632, endPoint x: 297, endPoint y: 610, distance: 62.0
click at [297, 610] on div "3 Disabled Programs Broker Product | Fannie Mae MF (5yr, 7yr, 10yr) Broker Prod…" at bounding box center [806, 675] width 1471 height 178
click at [364, 624] on div "Broker Product | Fannie Mae MF (5yr, 7yr, 10yr)" at bounding box center [806, 634] width 1445 height 18
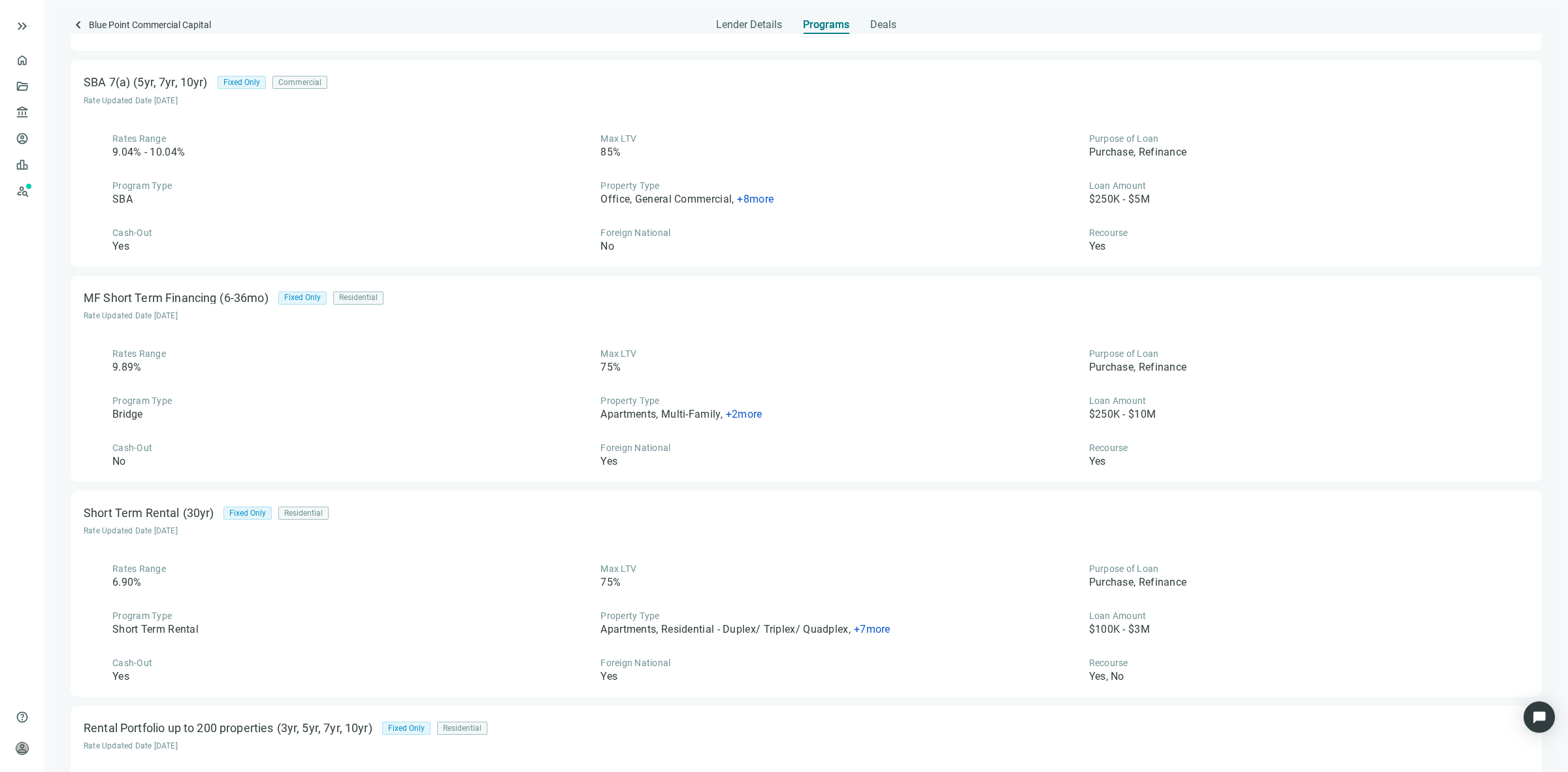
scroll to position [0, 0]
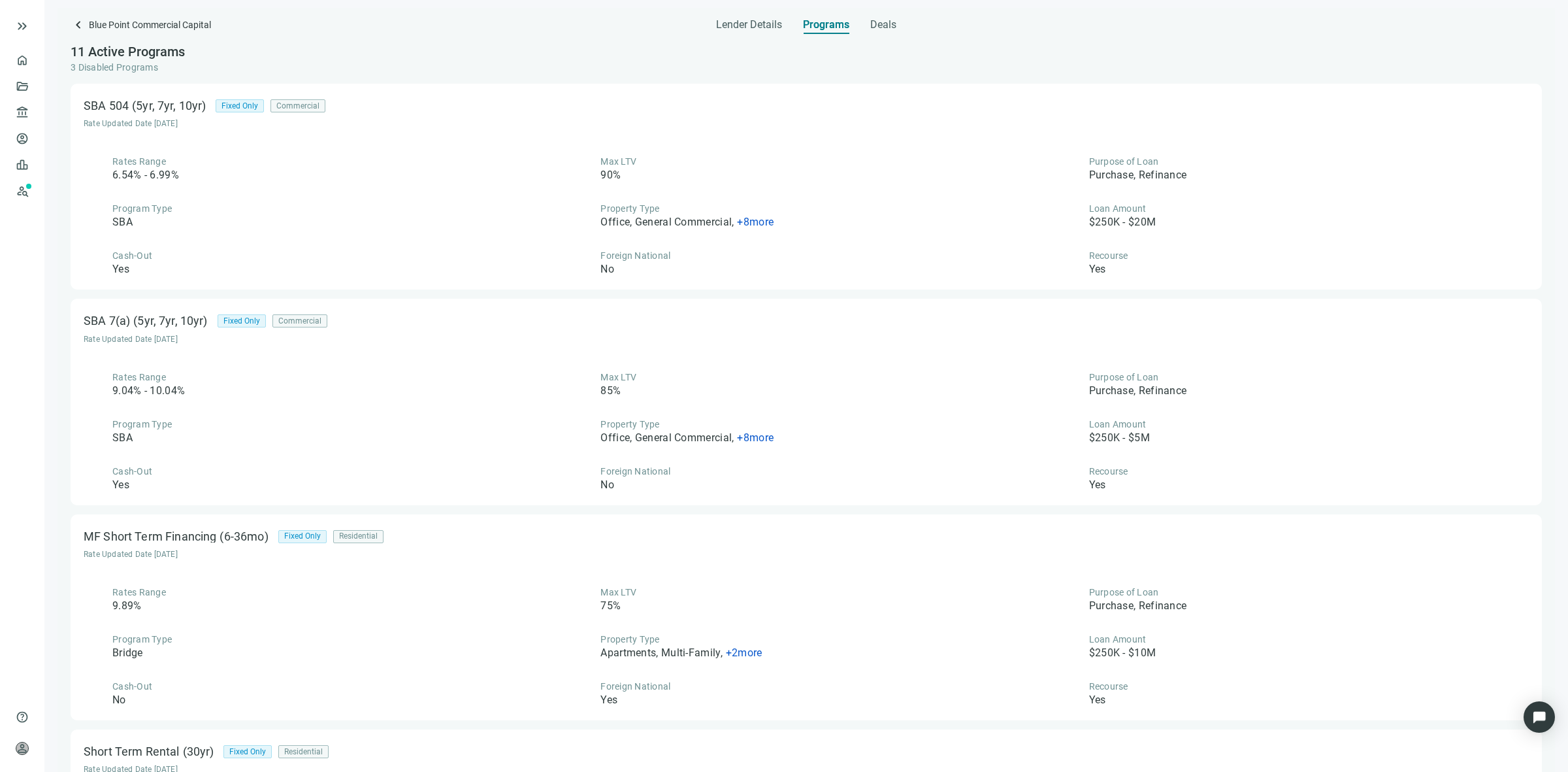
click at [89, 15] on div "Lender Details Programs Deals" at bounding box center [806, 20] width 1471 height 26
click at [73, 27] on span "keyboard_arrow_left" at bounding box center [78, 24] width 16 height 16
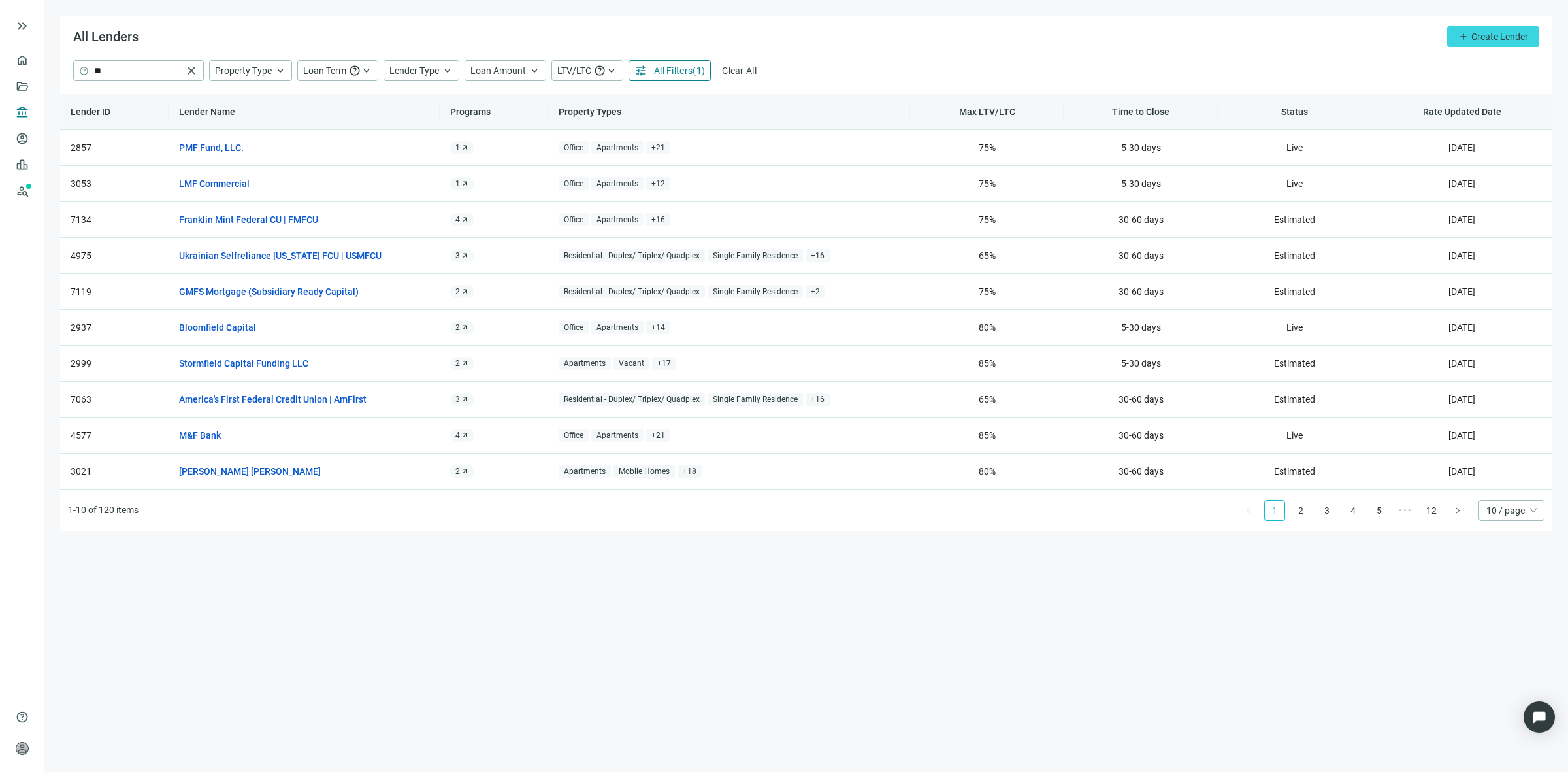
drag, startPoint x: 116, startPoint y: 38, endPoint x: 130, endPoint y: 40, distance: 14.1
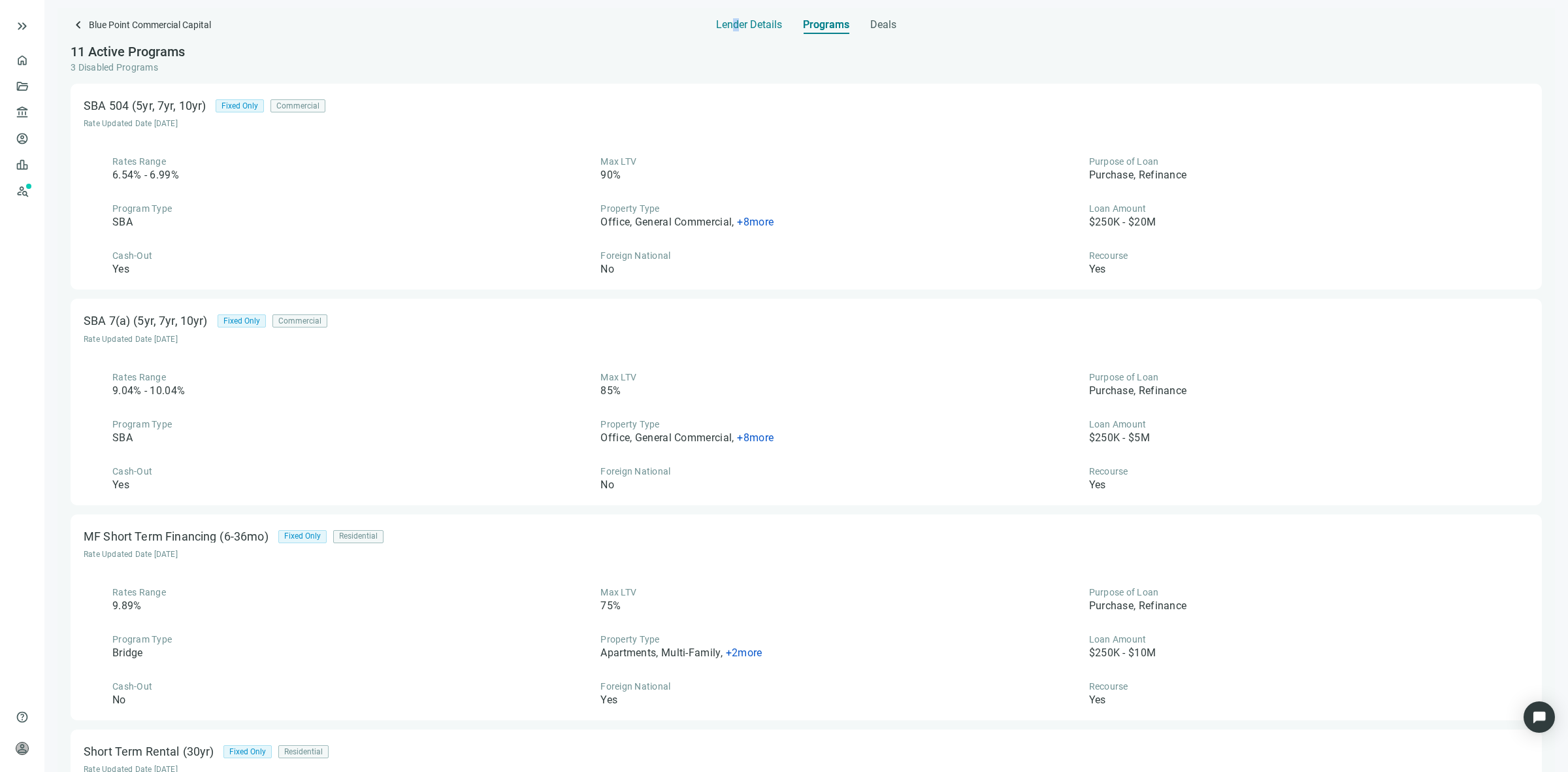
click at [736, 28] on span "Lender Details" at bounding box center [748, 24] width 66 height 13
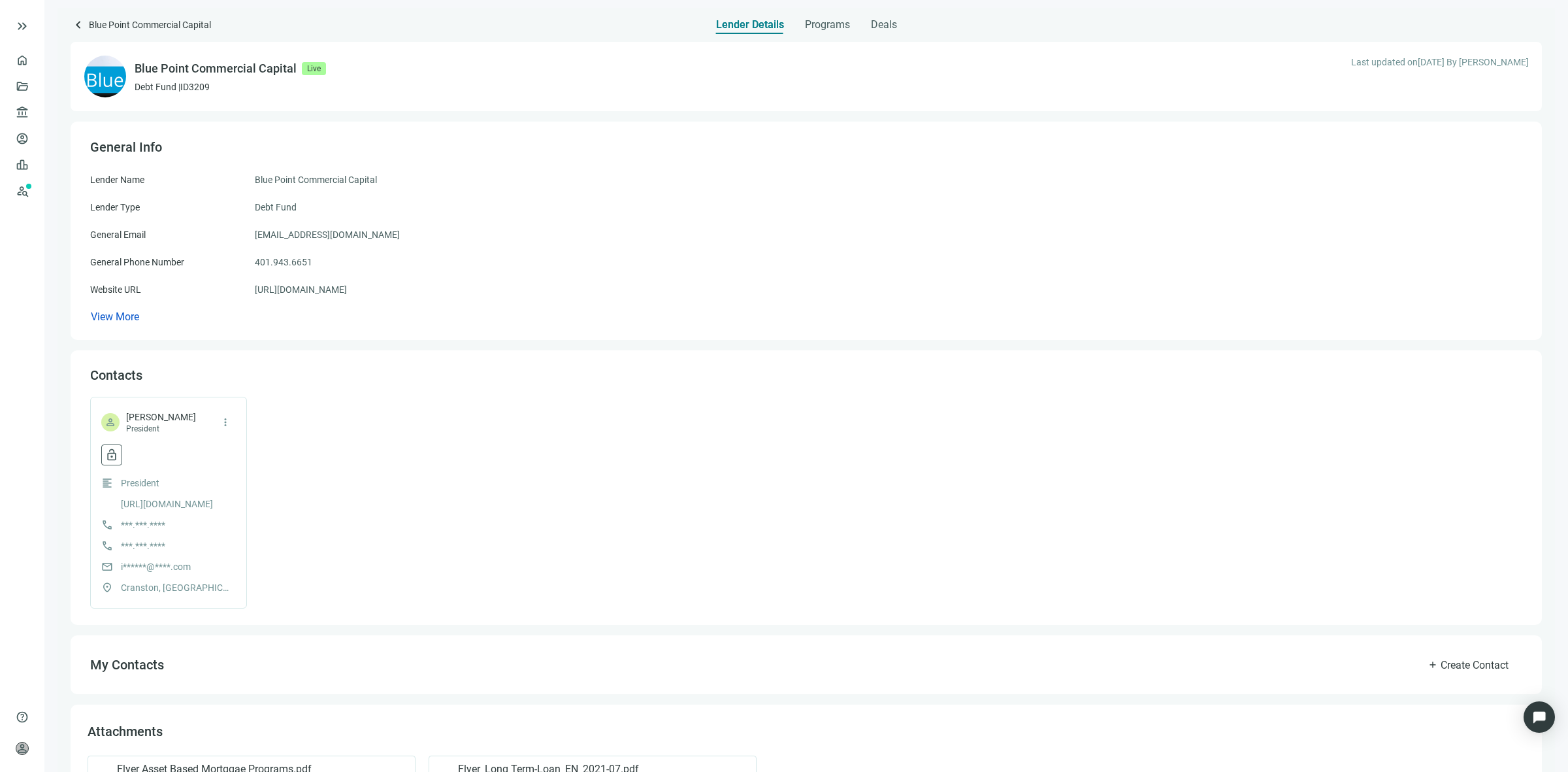
click at [791, 11] on div "Tab 1 of 3 Lender Details Programs Deals" at bounding box center [806, 20] width 181 height 26
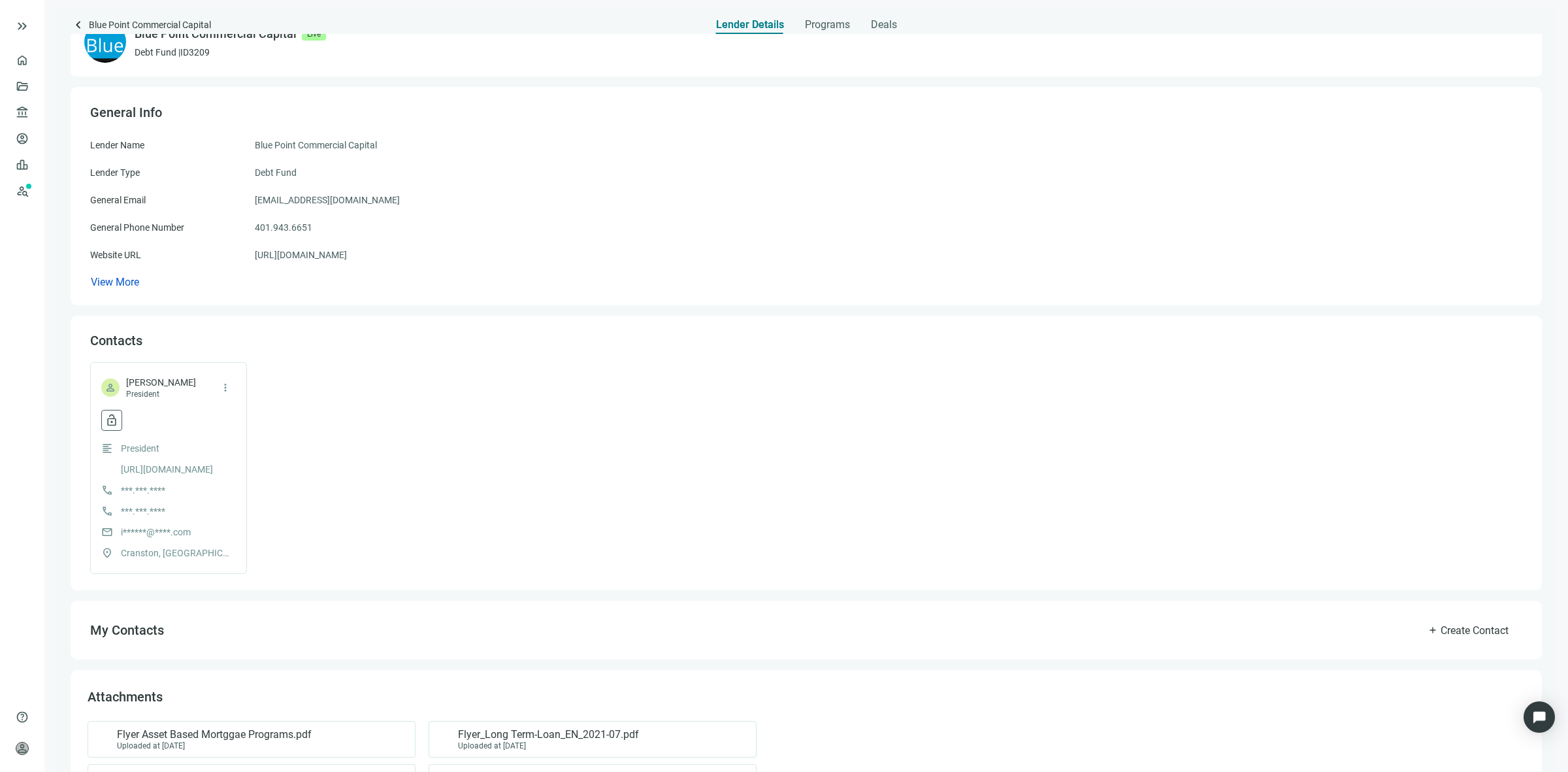
scroll to position [82, 0]
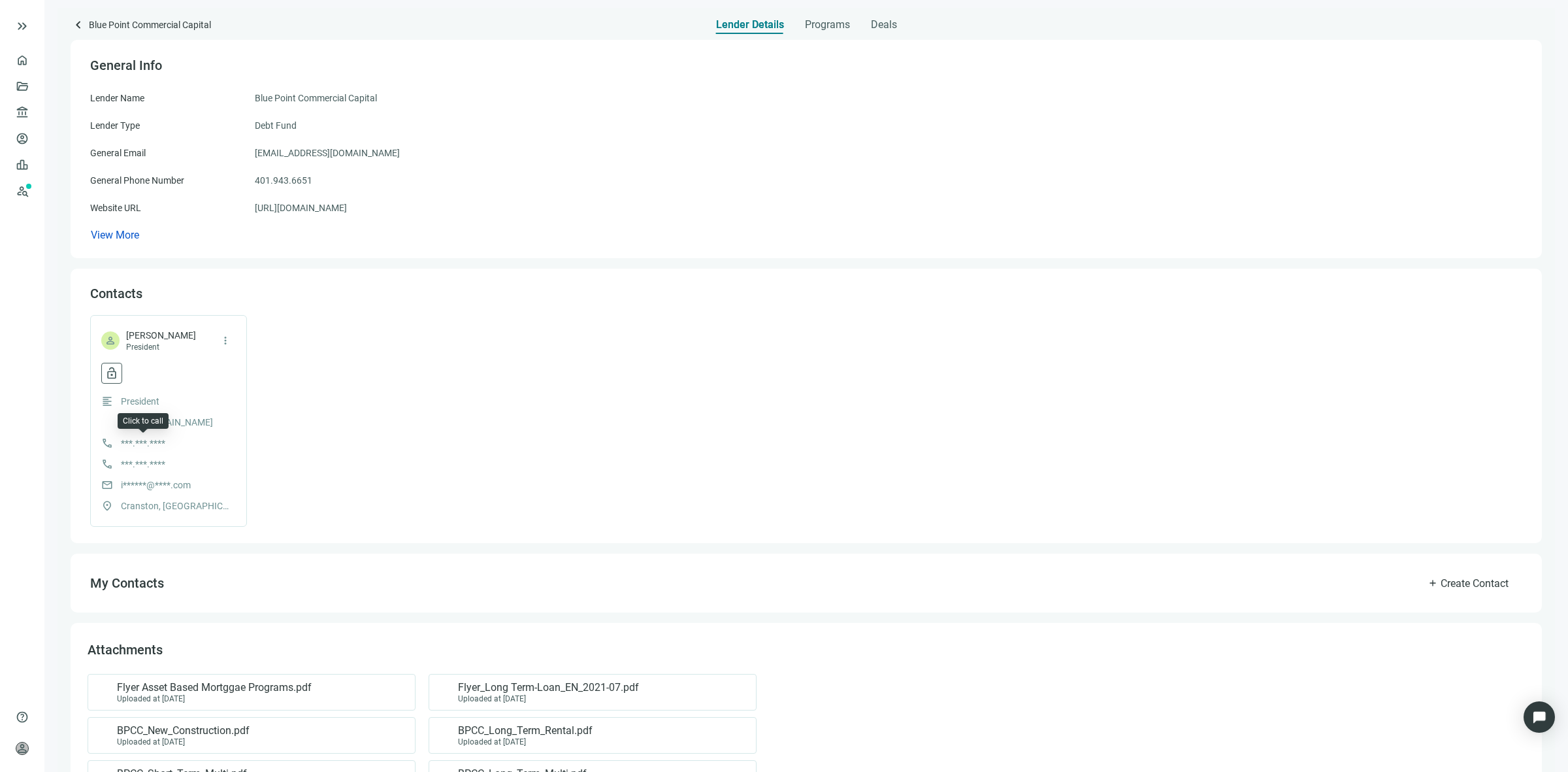
click at [131, 439] on span "***.***.****" at bounding box center [143, 442] width 45 height 14
click at [230, 336] on button "more_vert" at bounding box center [226, 341] width 21 height 21
click at [154, 465] on span "***.***.****" at bounding box center [143, 464] width 45 height 14
click at [111, 380] on span "lock_open" at bounding box center [111, 373] width 13 height 13
click at [195, 454] on span "Reveal contact data" at bounding box center [173, 452] width 81 height 11
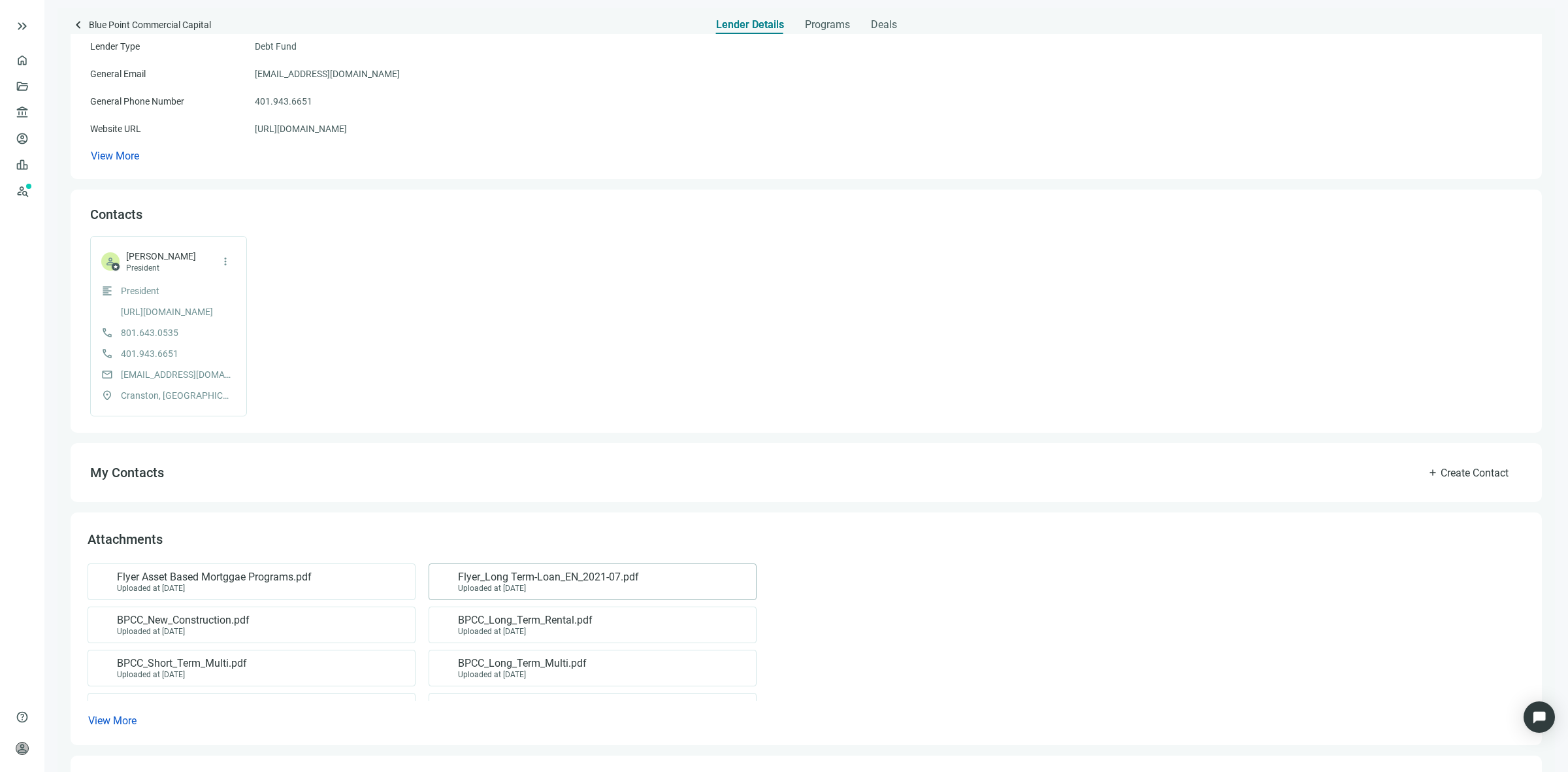
scroll to position [164, 0]
click at [117, 624] on span "View More" at bounding box center [112, 717] width 48 height 12
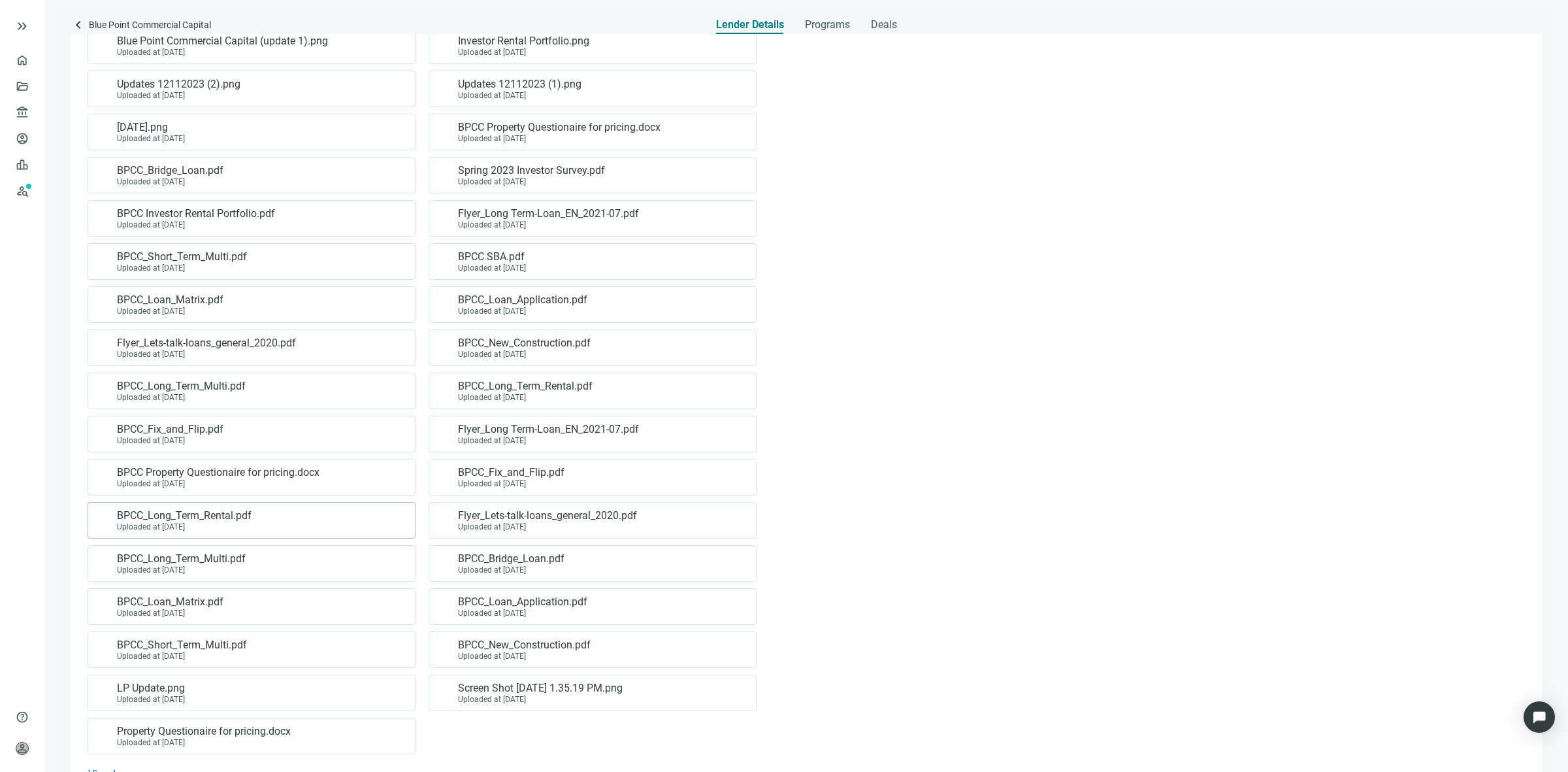
scroll to position [1797, 0]
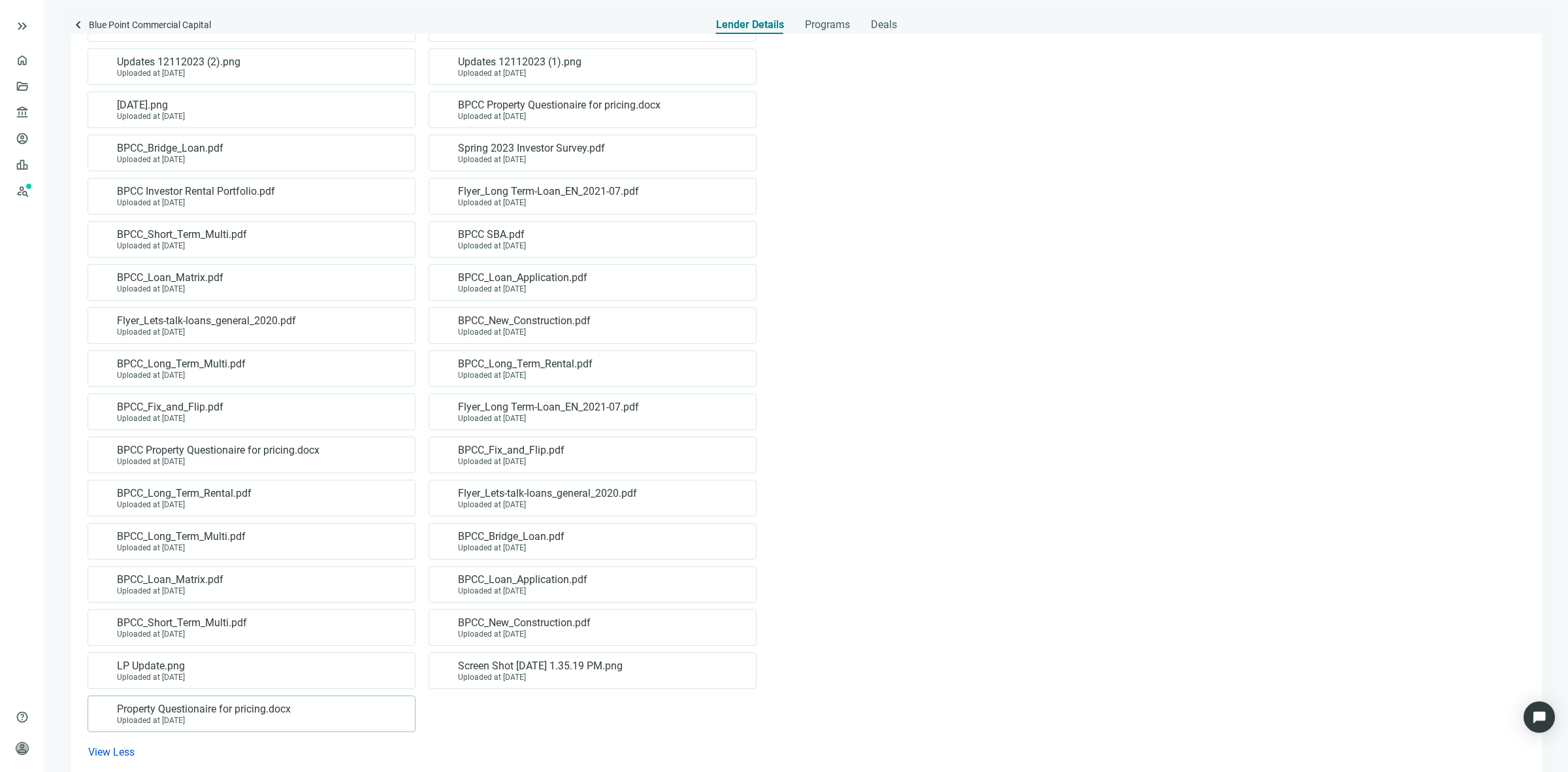
click at [373, 624] on div "Property Questionaire for pricing.docx Uploaded at 03.18.2022" at bounding box center [249, 713] width 306 height 22
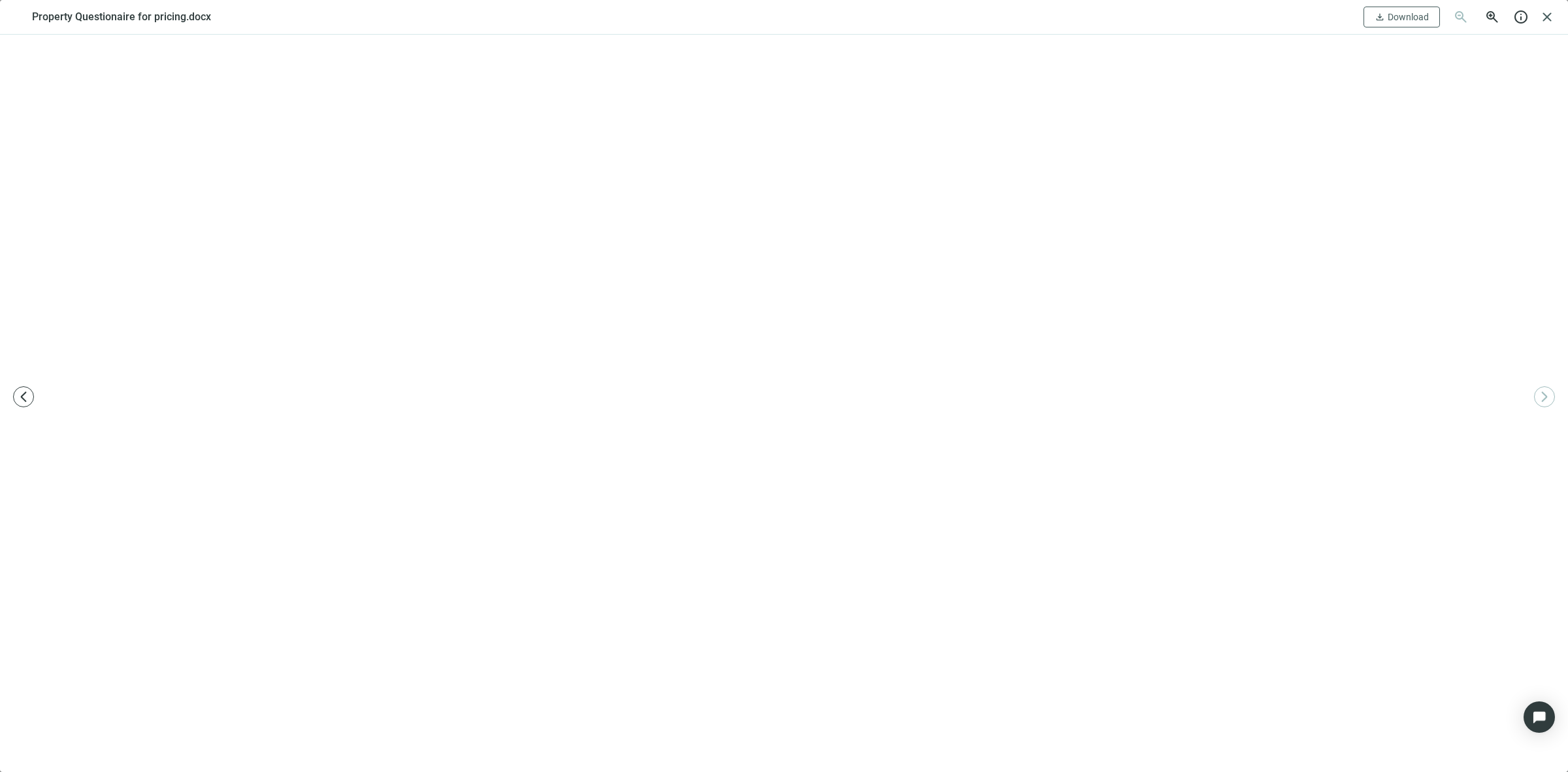
click at [177, 95] on div at bounding box center [784, 403] width 1568 height 737
click at [1176, 23] on span "close" at bounding box center [1547, 17] width 16 height 16
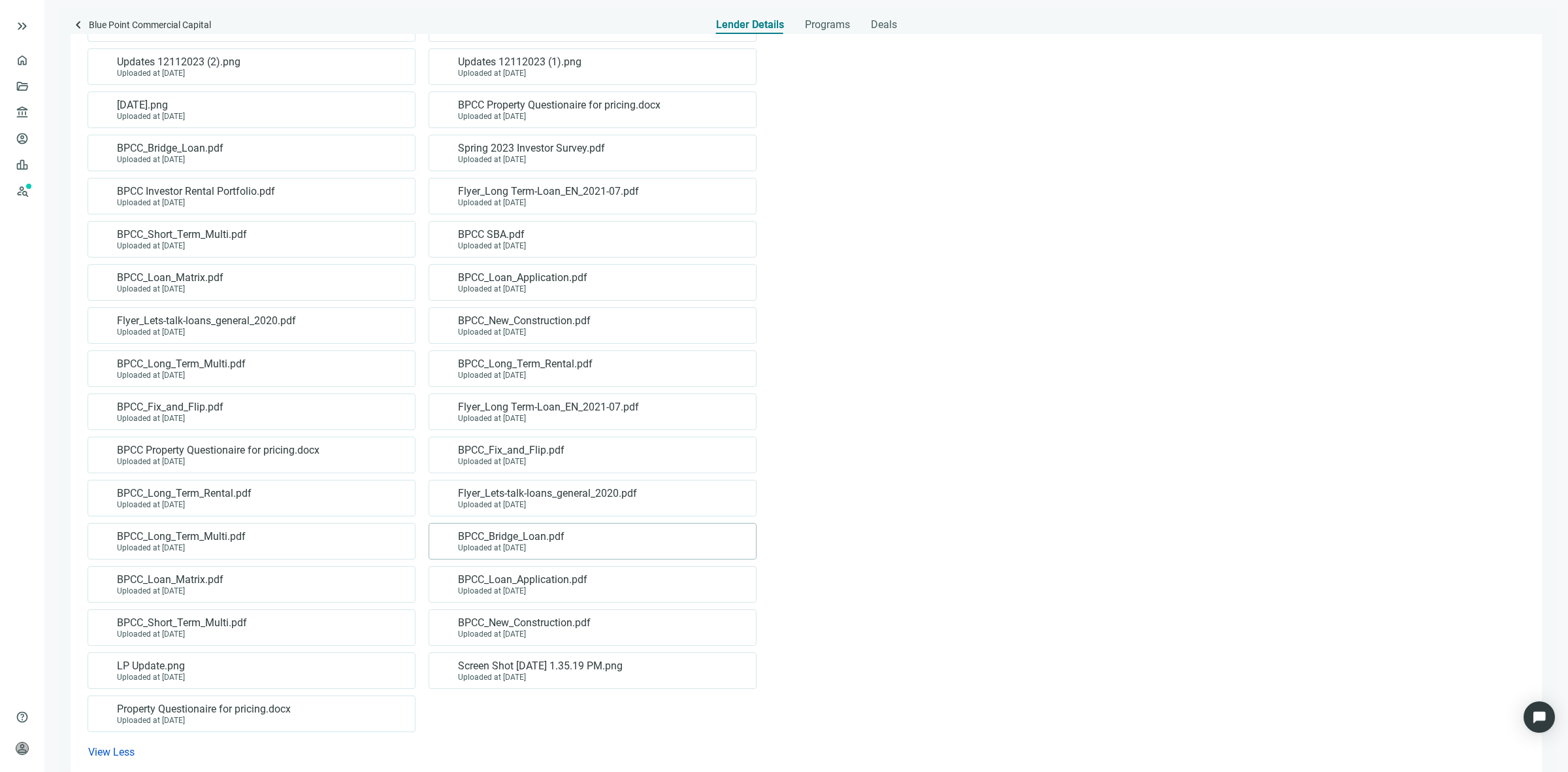
click at [557, 544] on div "Uploaded at 05.15.2023" at bounding box center [511, 548] width 107 height 9
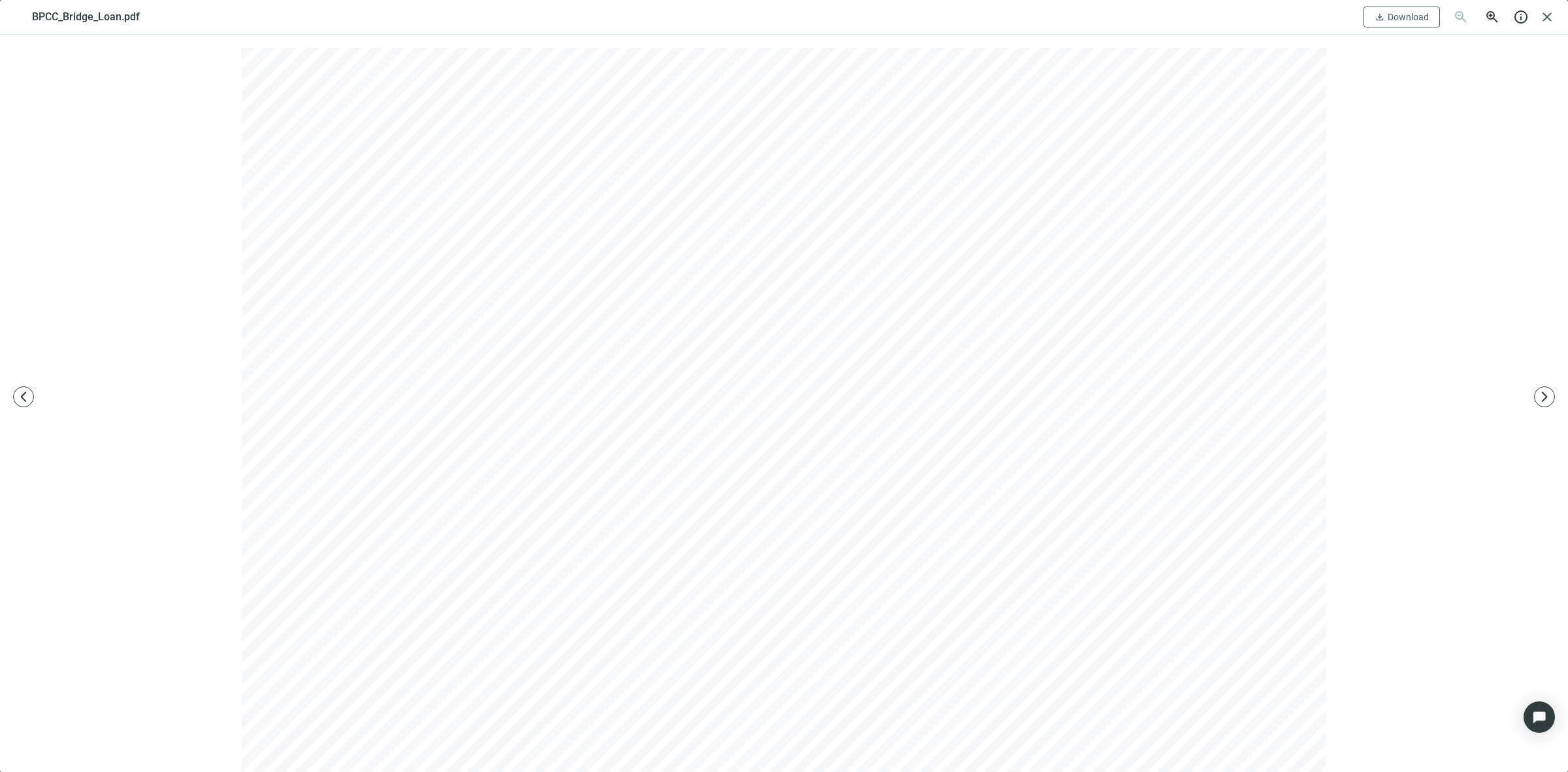
scroll to position [680, 0]
click at [1176, 20] on span "close" at bounding box center [1547, 17] width 16 height 16
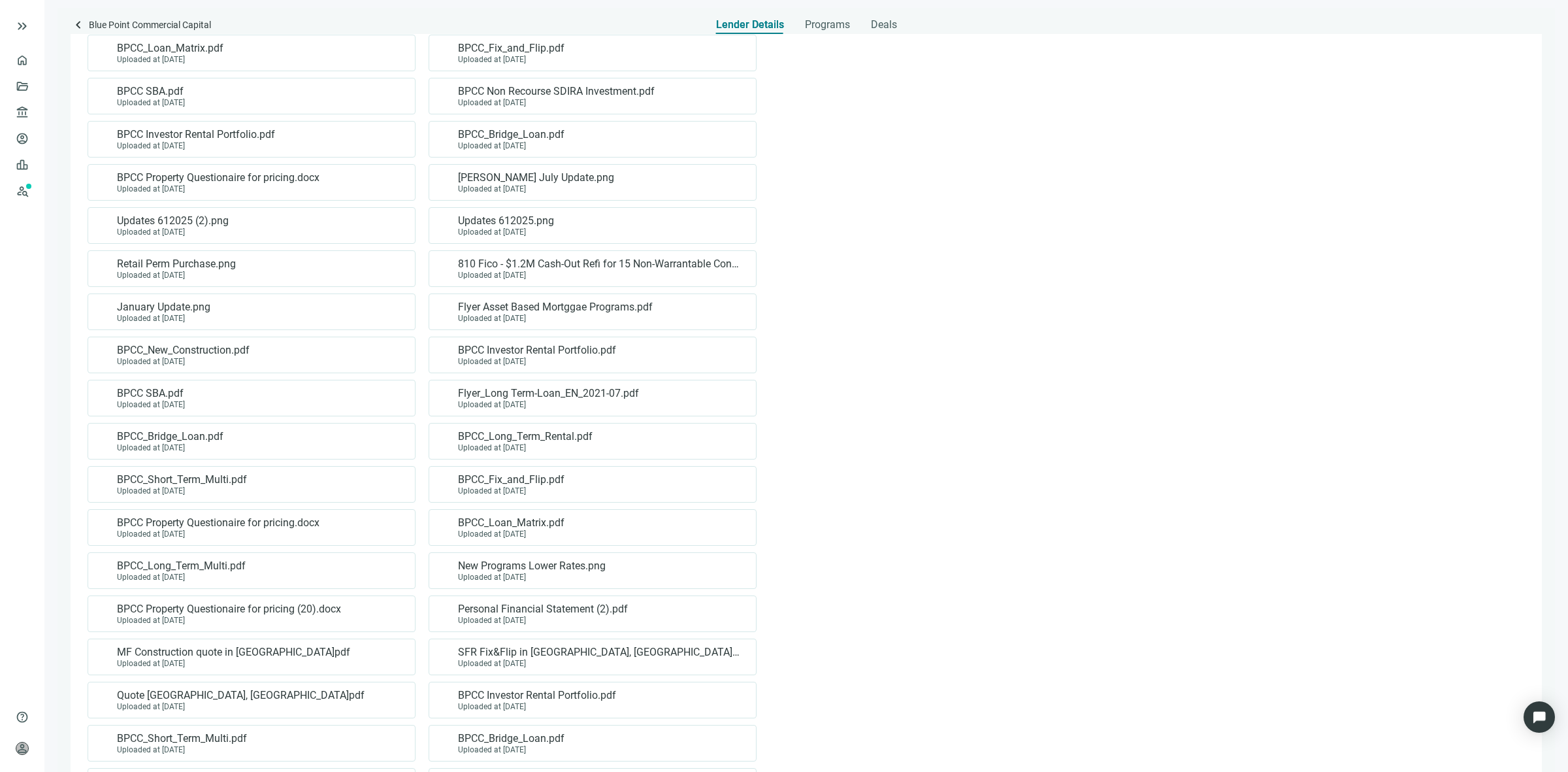
scroll to position [817, 0]
click at [278, 505] on div "BPCC_Short_Term_Multi.pdf Uploaded at 09.27.2024" at bounding box center [251, 486] width 328 height 36
click at [299, 492] on div "BPCC_Short_Term_Multi.pdf Uploaded at 09.27.2024" at bounding box center [249, 486] width 306 height 22
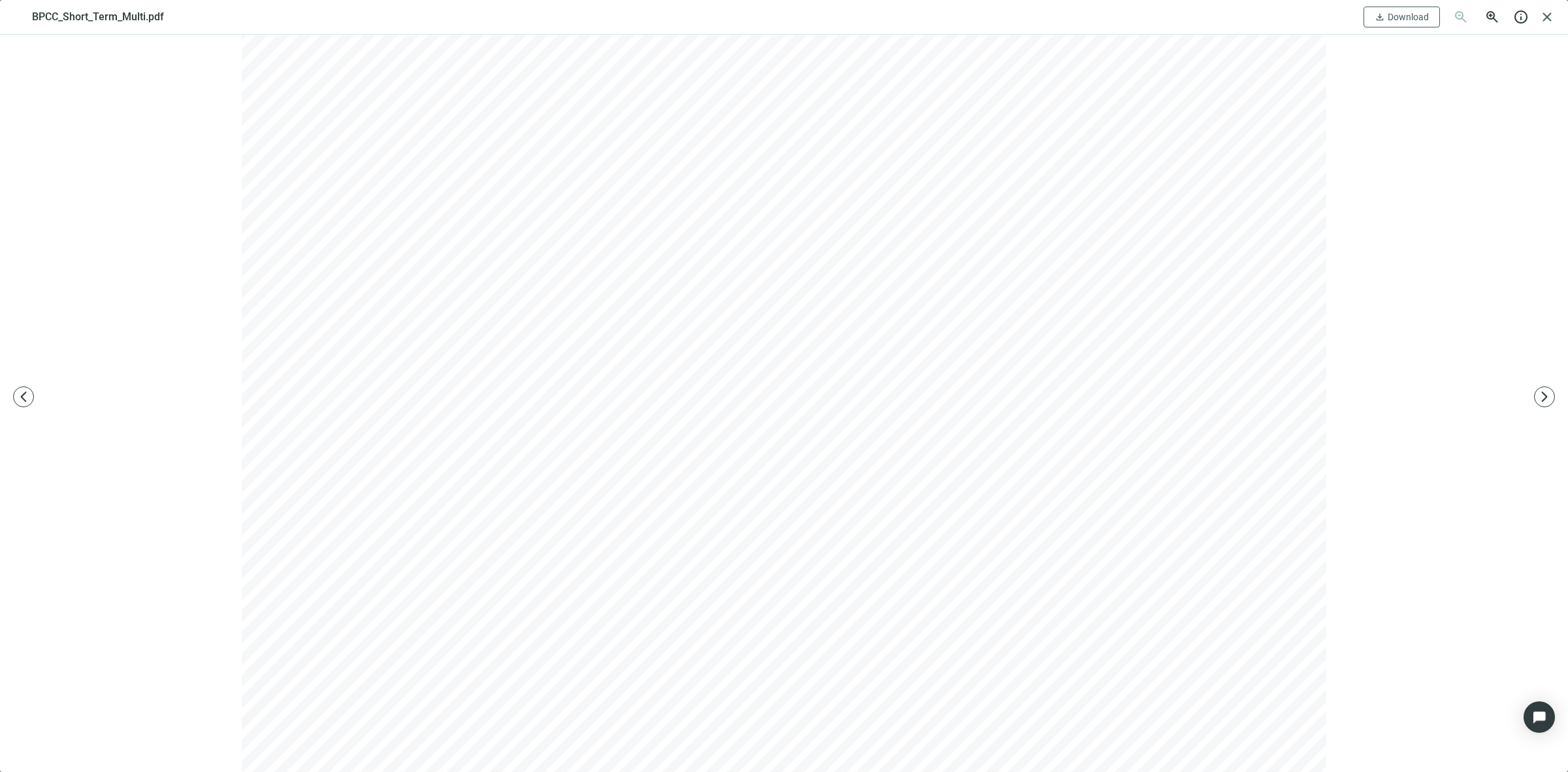
scroll to position [735, 0]
click at [1176, 14] on span "close" at bounding box center [1547, 17] width 16 height 16
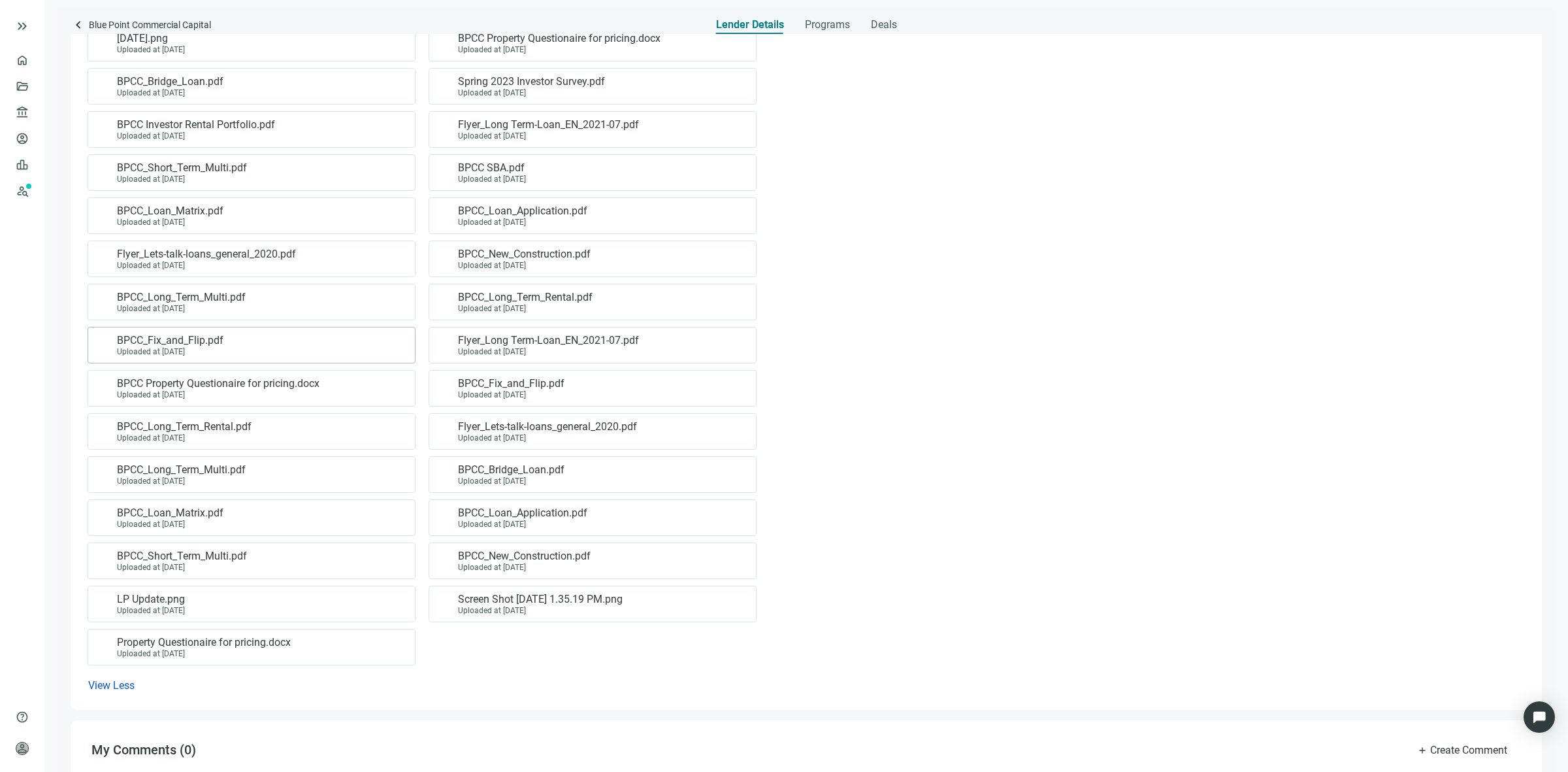
scroll to position [1879, 0]
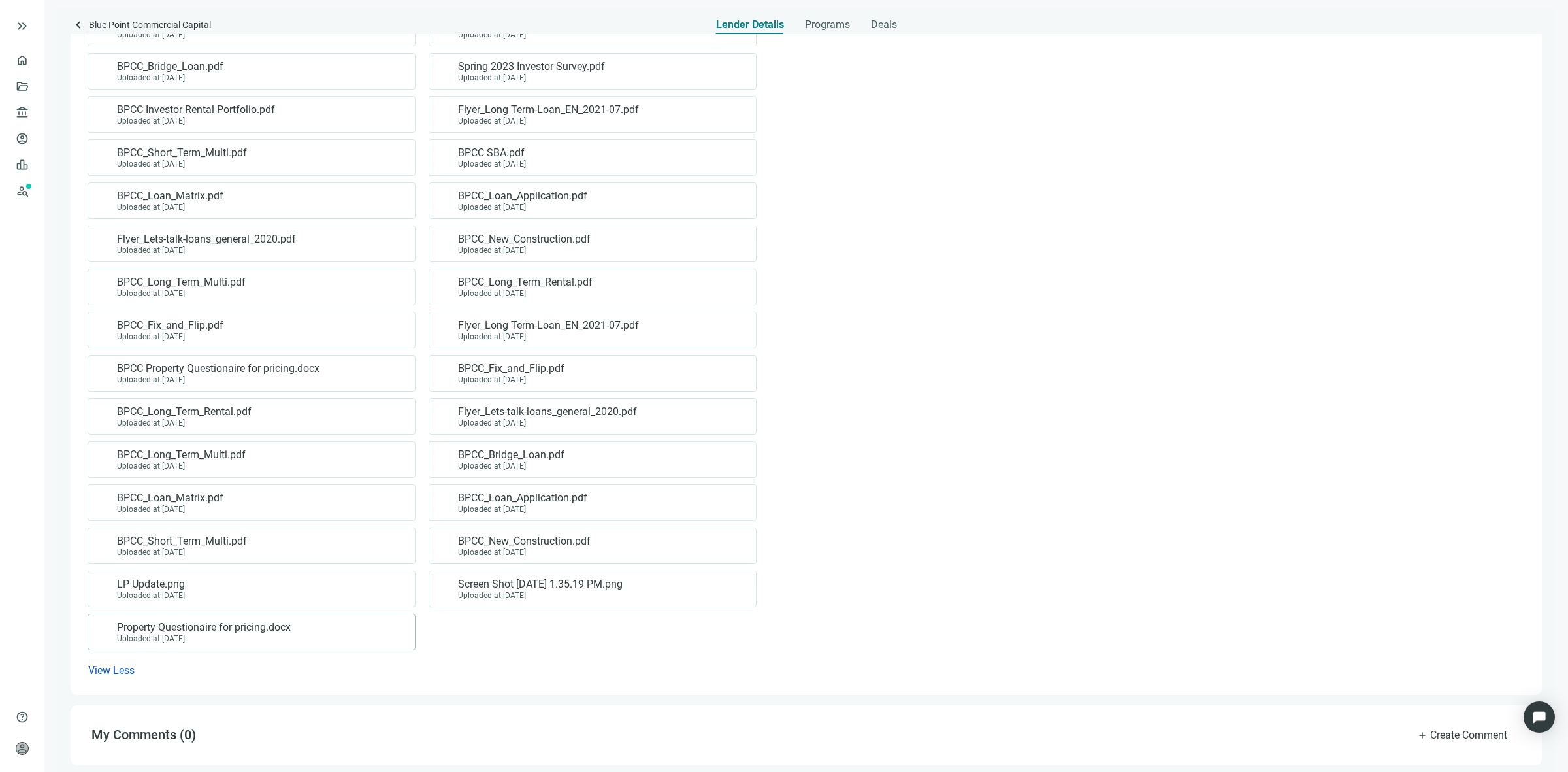
click at [270, 624] on div "Uploaded at 03.18.2022" at bounding box center [203, 639] width 173 height 9
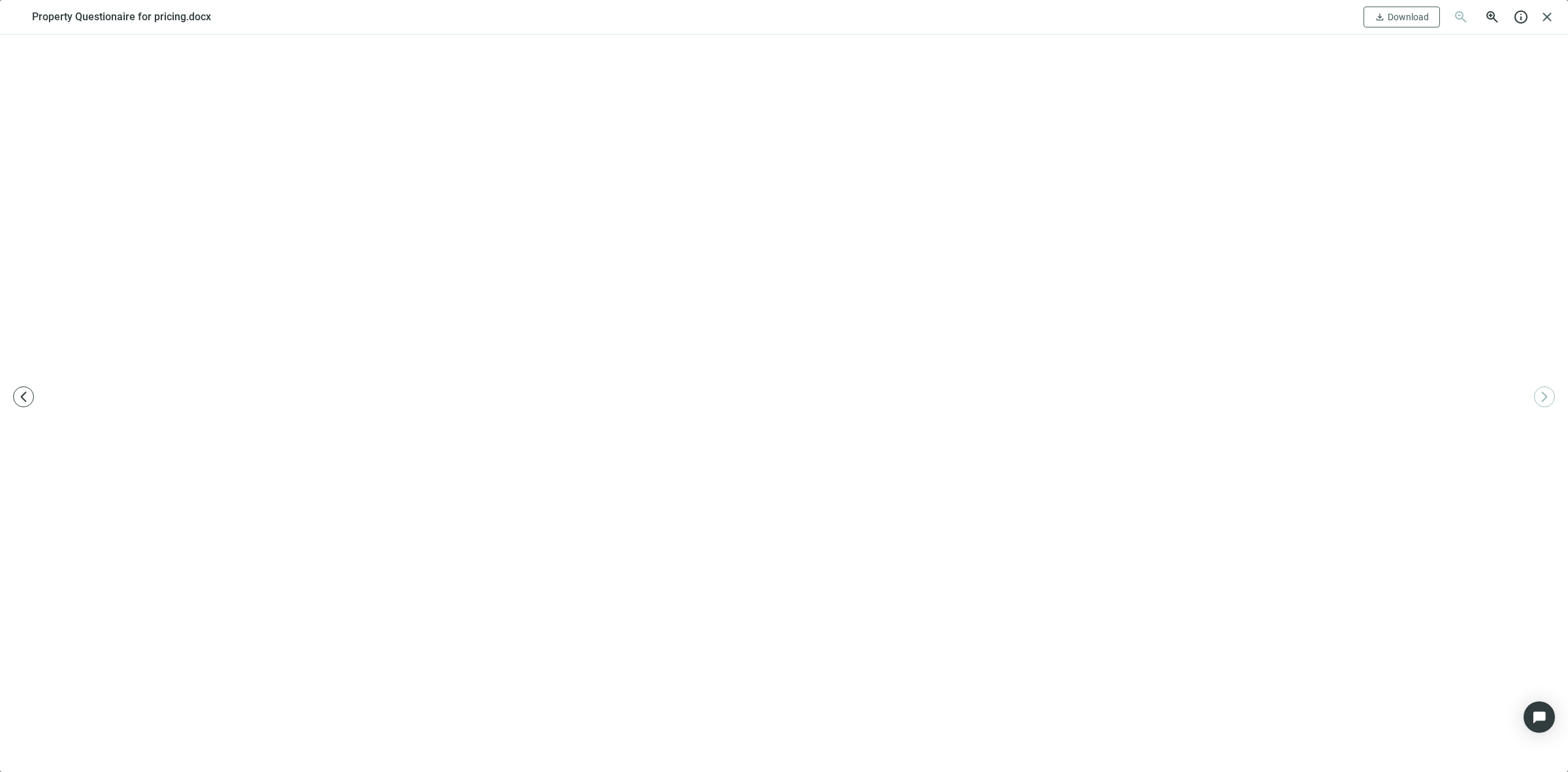
click at [123, 202] on div at bounding box center [784, 403] width 1568 height 737
click at [1176, 11] on span "close" at bounding box center [1547, 17] width 16 height 16
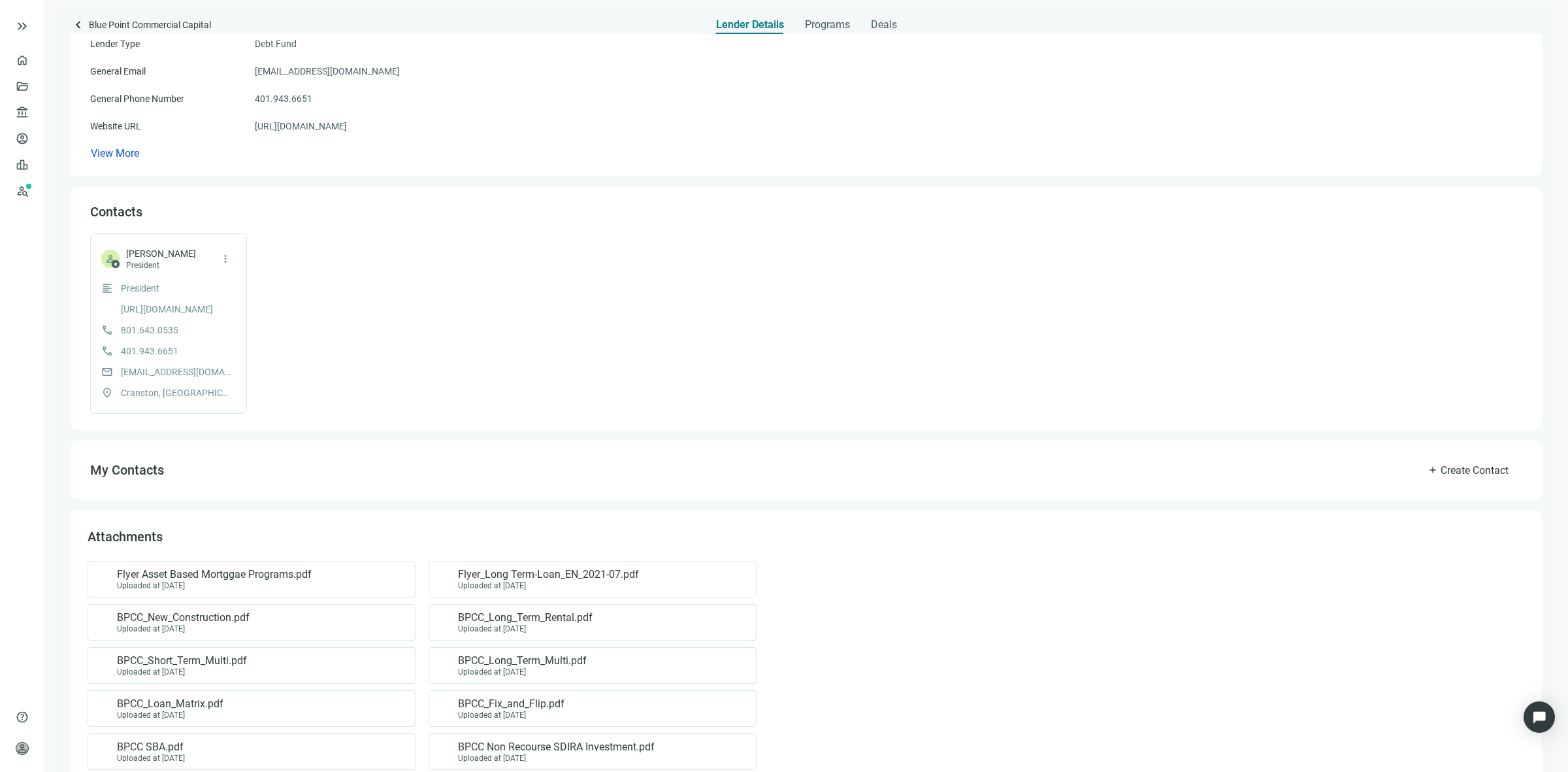
scroll to position [0, 0]
